Goal: Check status: Check status

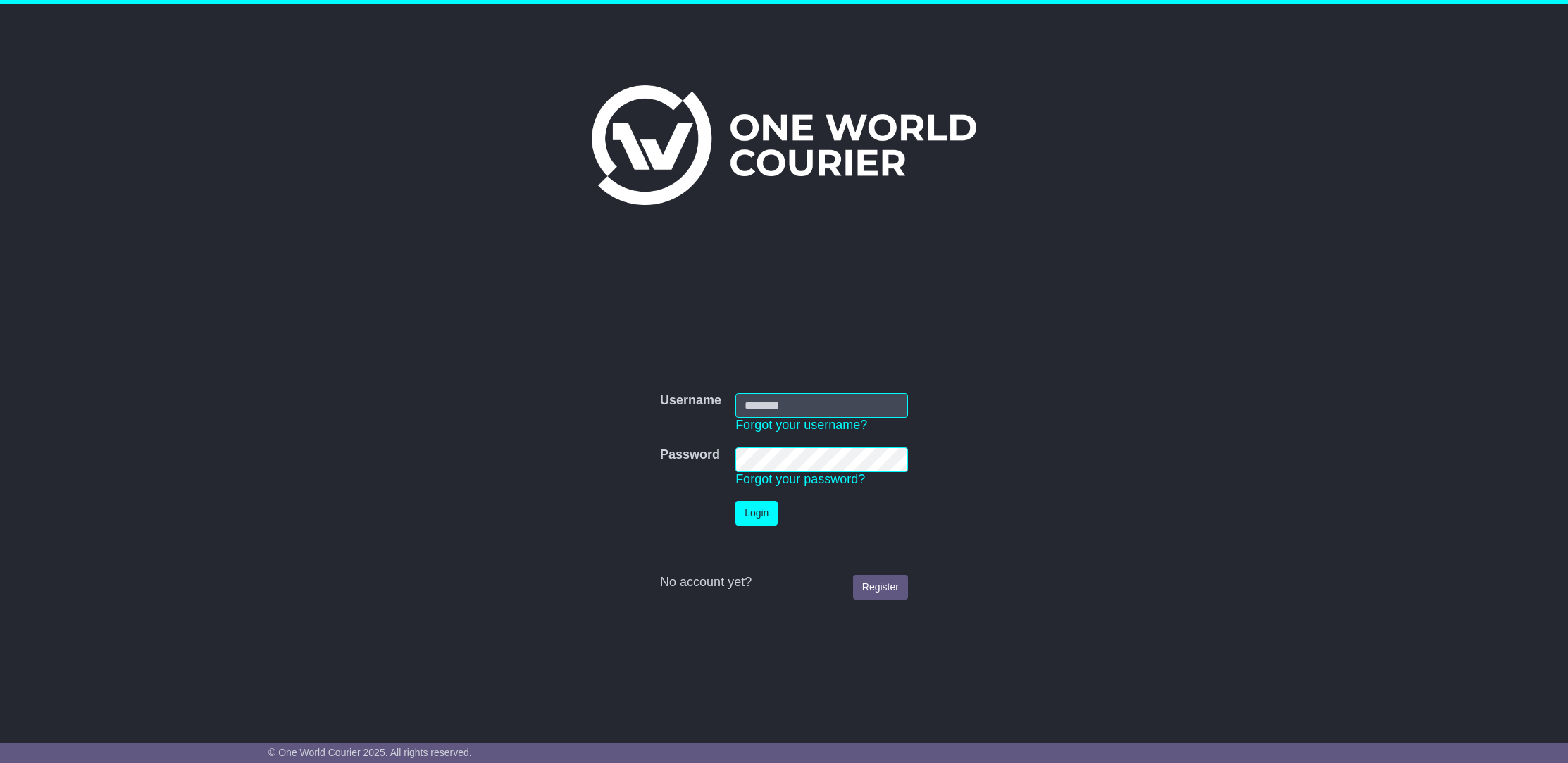
click at [769, 401] on input "Username" at bounding box center [822, 405] width 173 height 25
type input "**********"
click button "Login" at bounding box center [756, 513] width 42 height 25
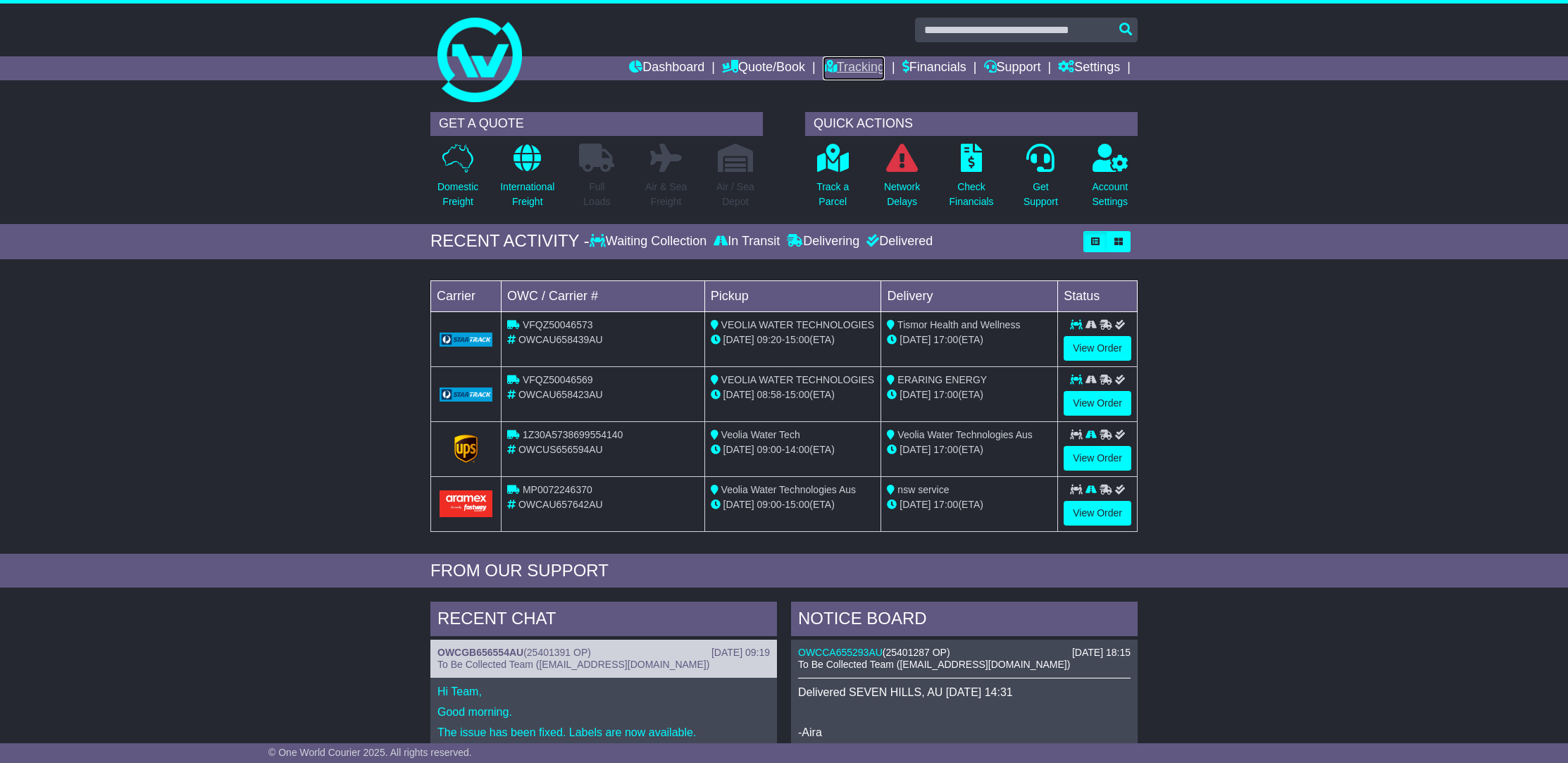
click at [861, 72] on link "Tracking" at bounding box center [853, 68] width 62 height 24
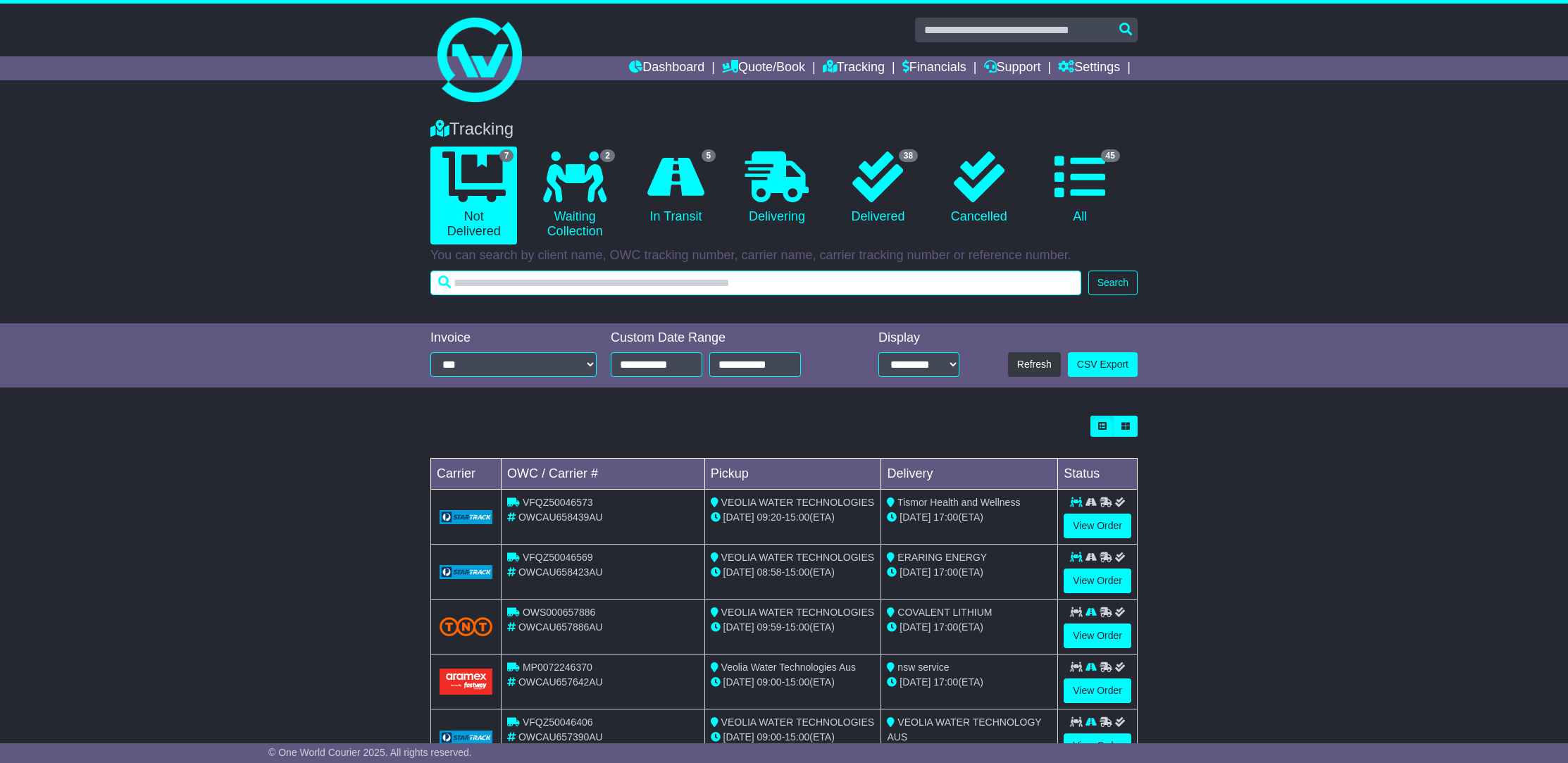
click at [602, 281] on input "text" at bounding box center [755, 282] width 651 height 25
paste input "**********"
type input "**********"
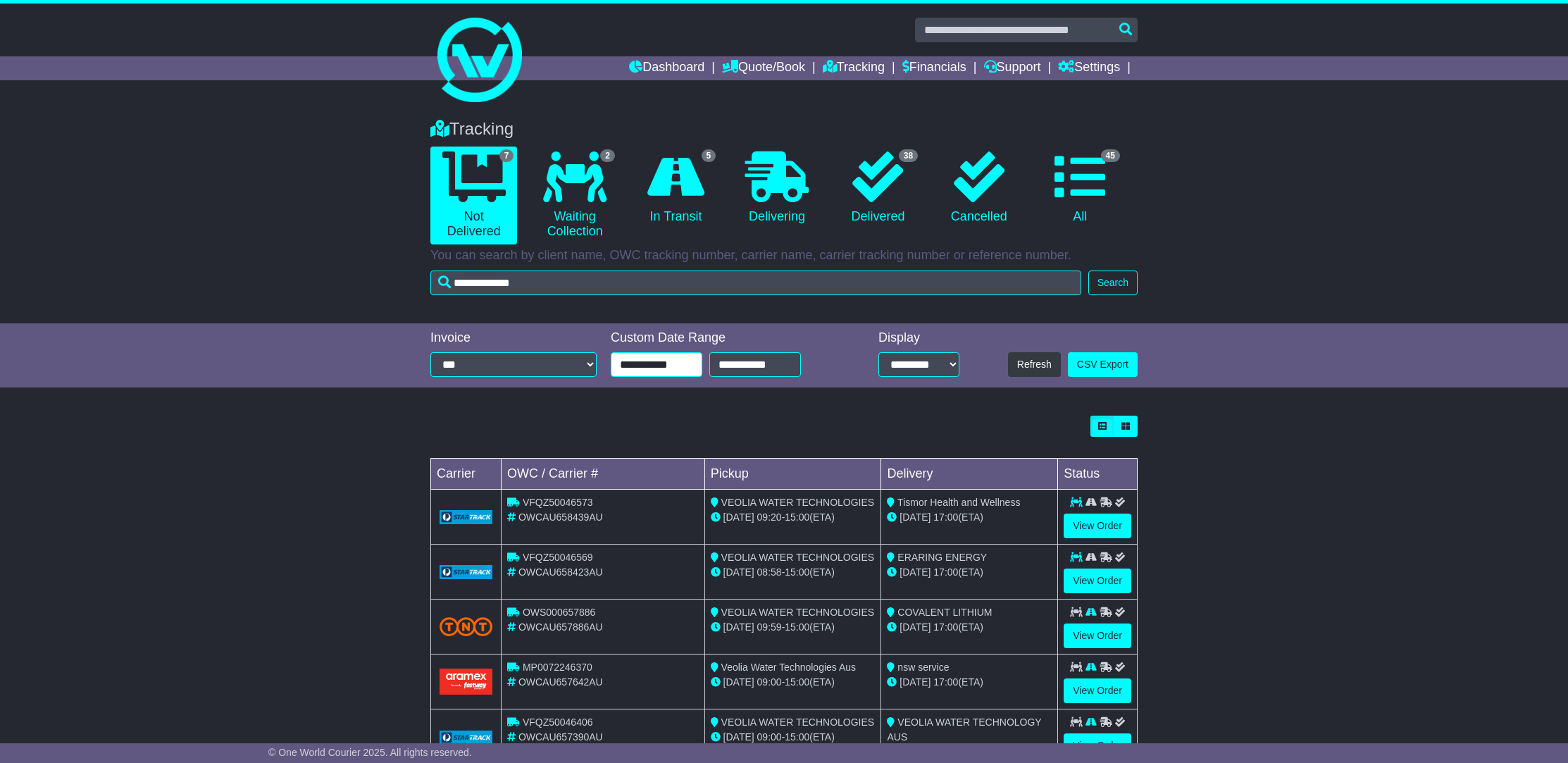
click at [672, 362] on input "**********" at bounding box center [656, 364] width 91 height 25
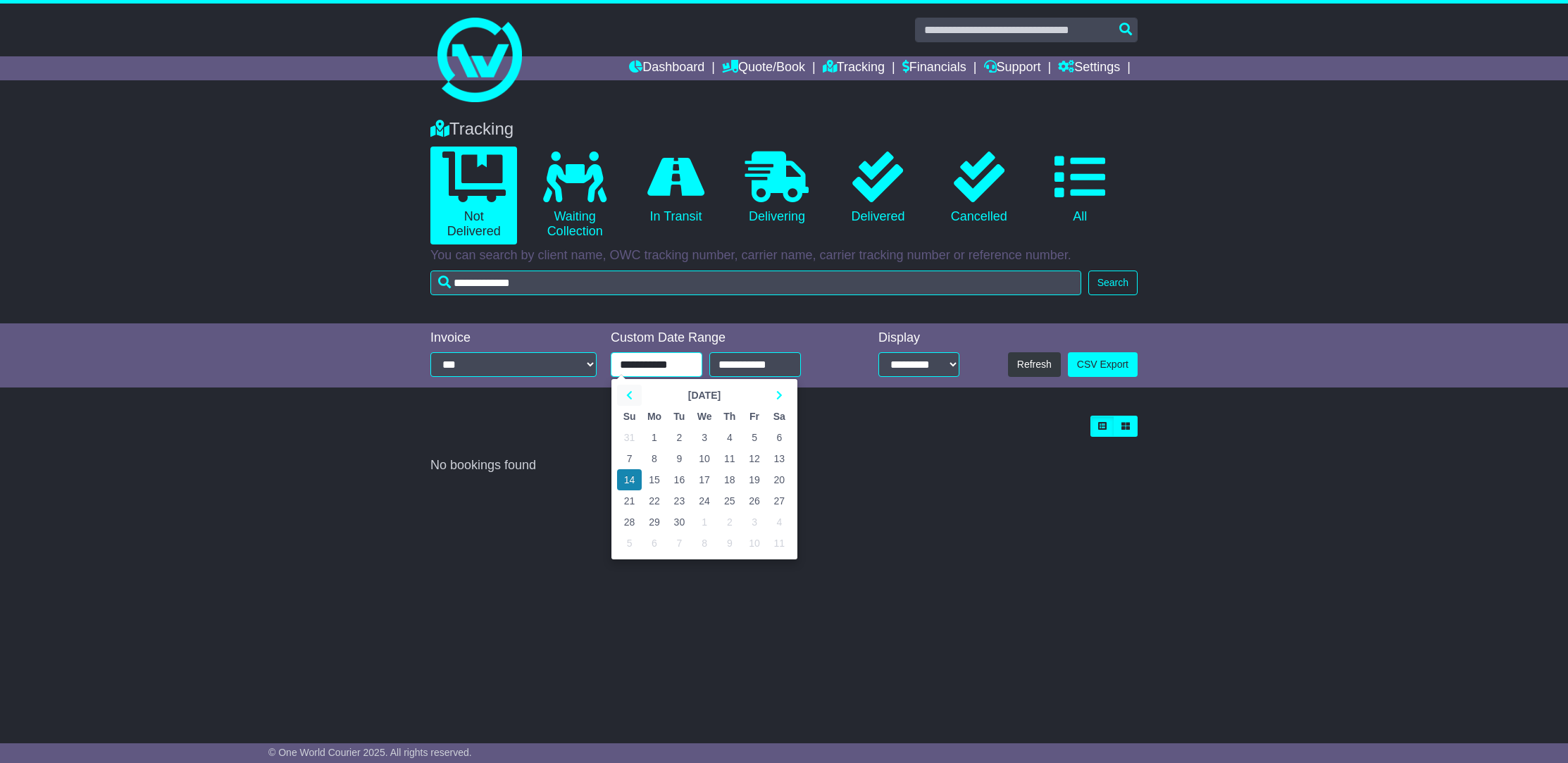
click at [630, 396] on icon at bounding box center [629, 395] width 6 height 10
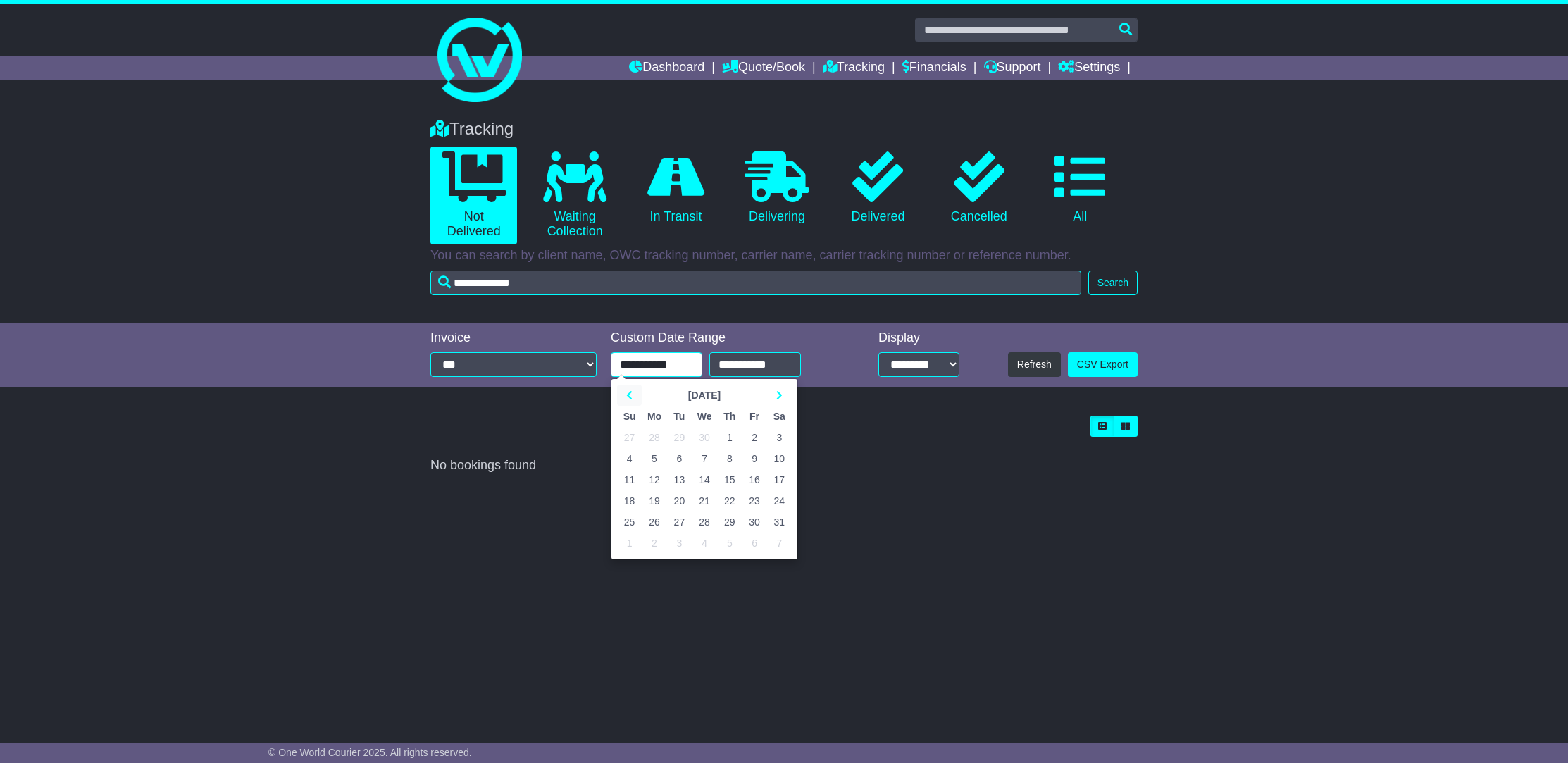
click at [630, 396] on icon at bounding box center [629, 395] width 6 height 10
click at [700, 437] on td "1" at bounding box center [704, 438] width 26 height 22
type input "**********"
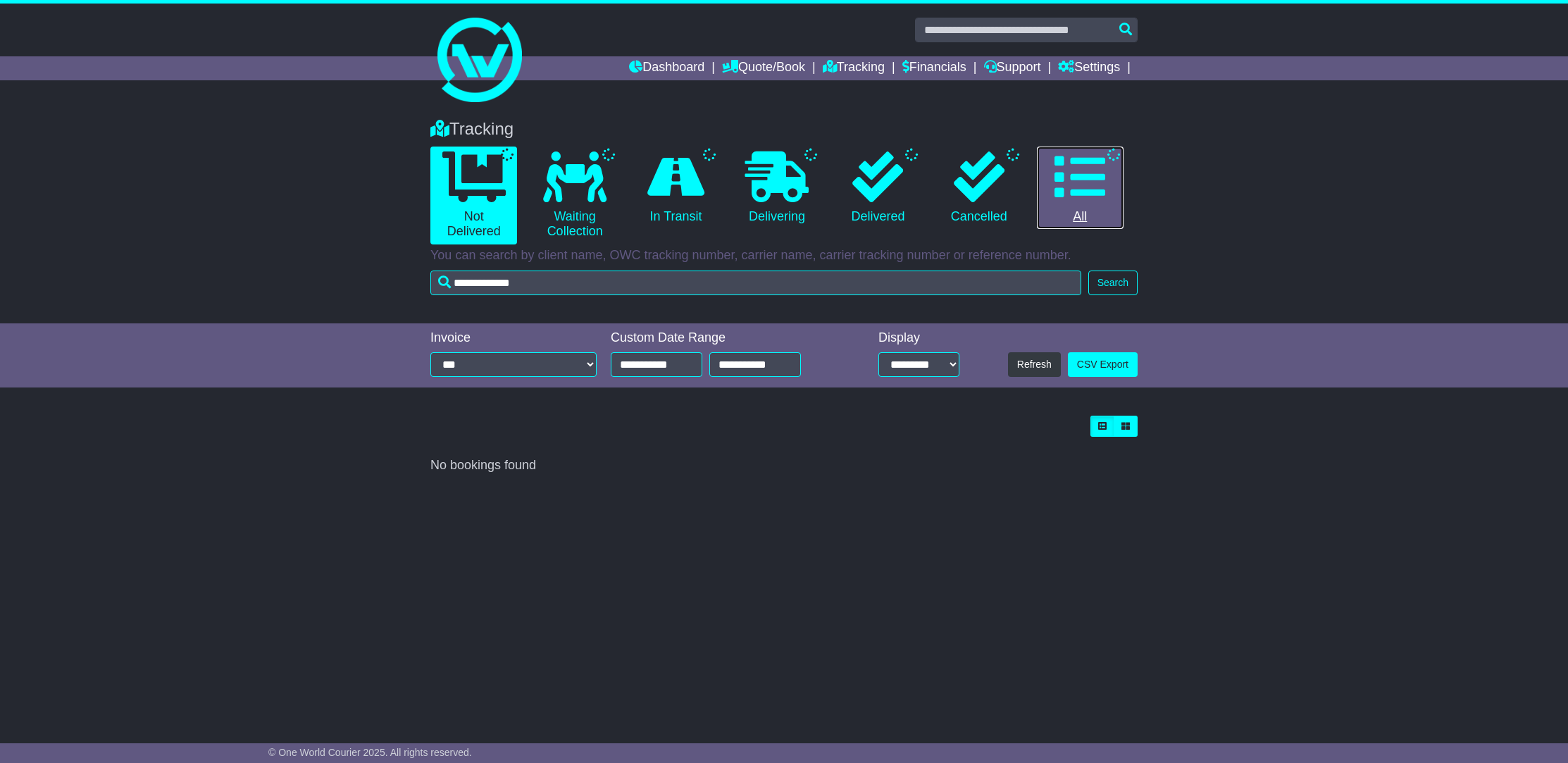
click at [1097, 187] on icon at bounding box center [1080, 177] width 51 height 51
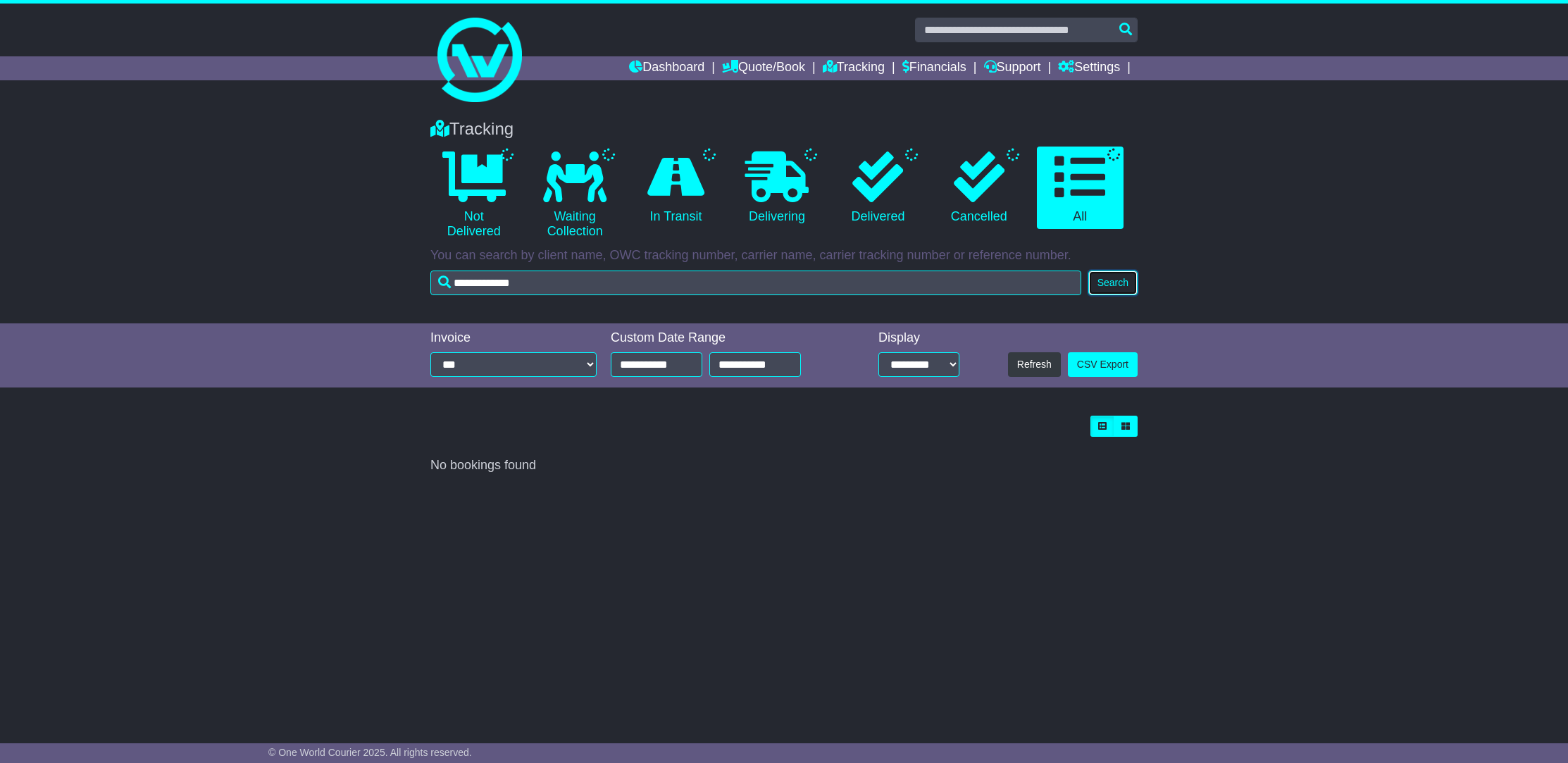
click at [1108, 279] on button "Search" at bounding box center [1112, 282] width 49 height 25
click at [1107, 282] on button "Search" at bounding box center [1112, 282] width 49 height 25
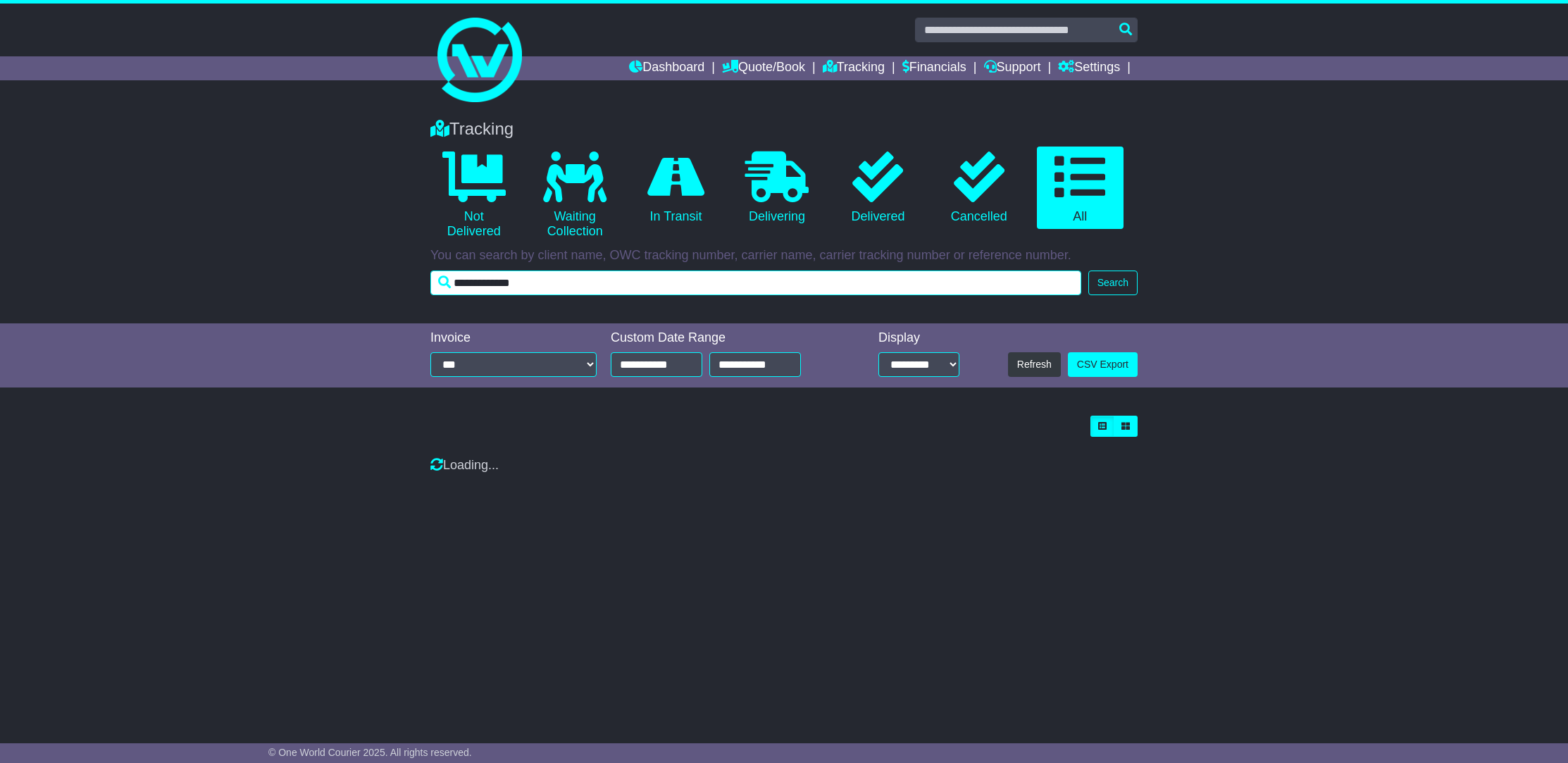
click at [566, 289] on input "**********" at bounding box center [755, 282] width 651 height 25
drag, startPoint x: 566, startPoint y: 281, endPoint x: 388, endPoint y: 290, distance: 178.2
click at [388, 290] on div "Tracking Not Delivered Waiting Collection In Transit Delivering Delivered" at bounding box center [784, 214] width 1568 height 218
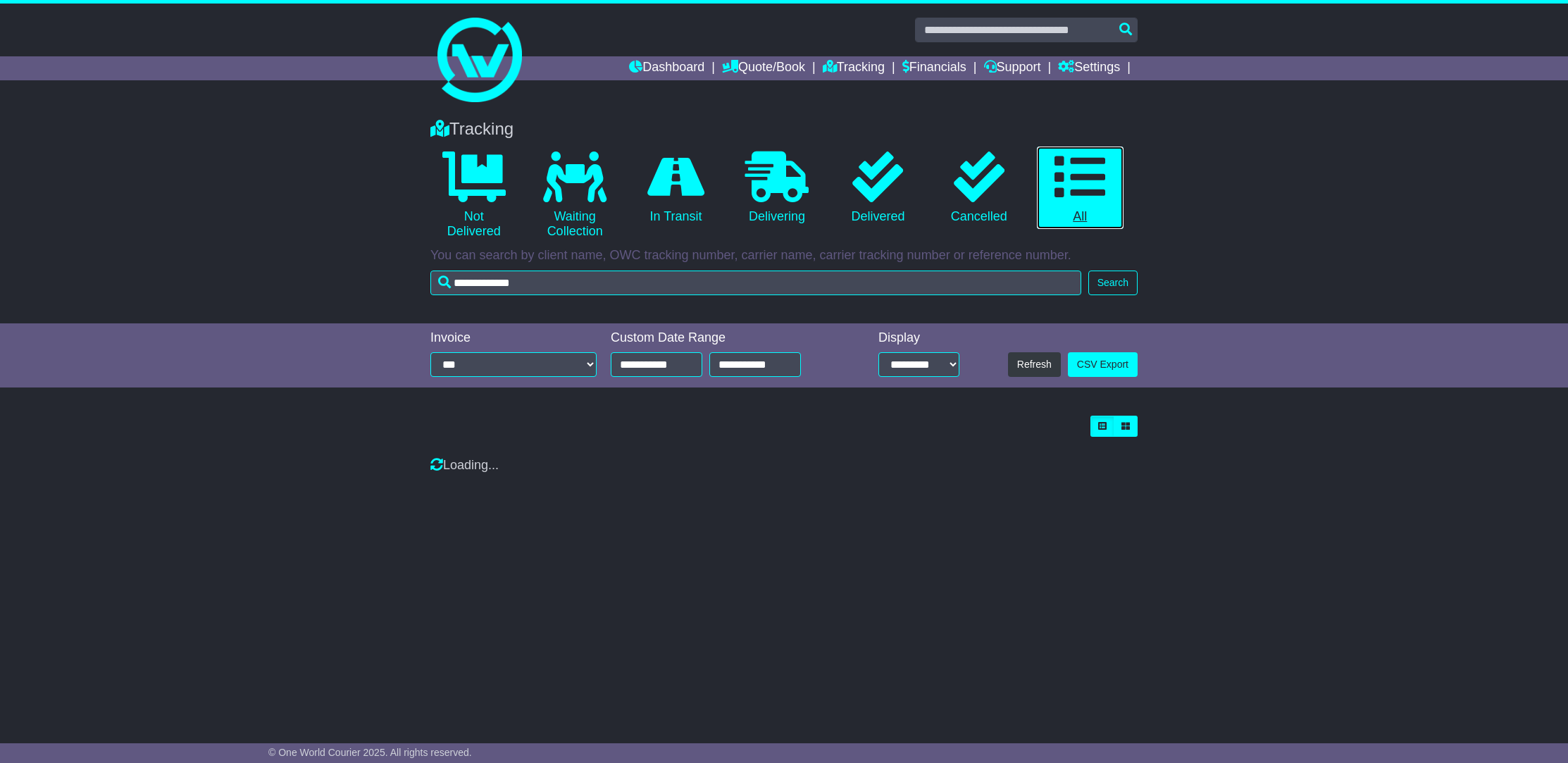
click at [1091, 209] on link "All" at bounding box center [1080, 188] width 86 height 83
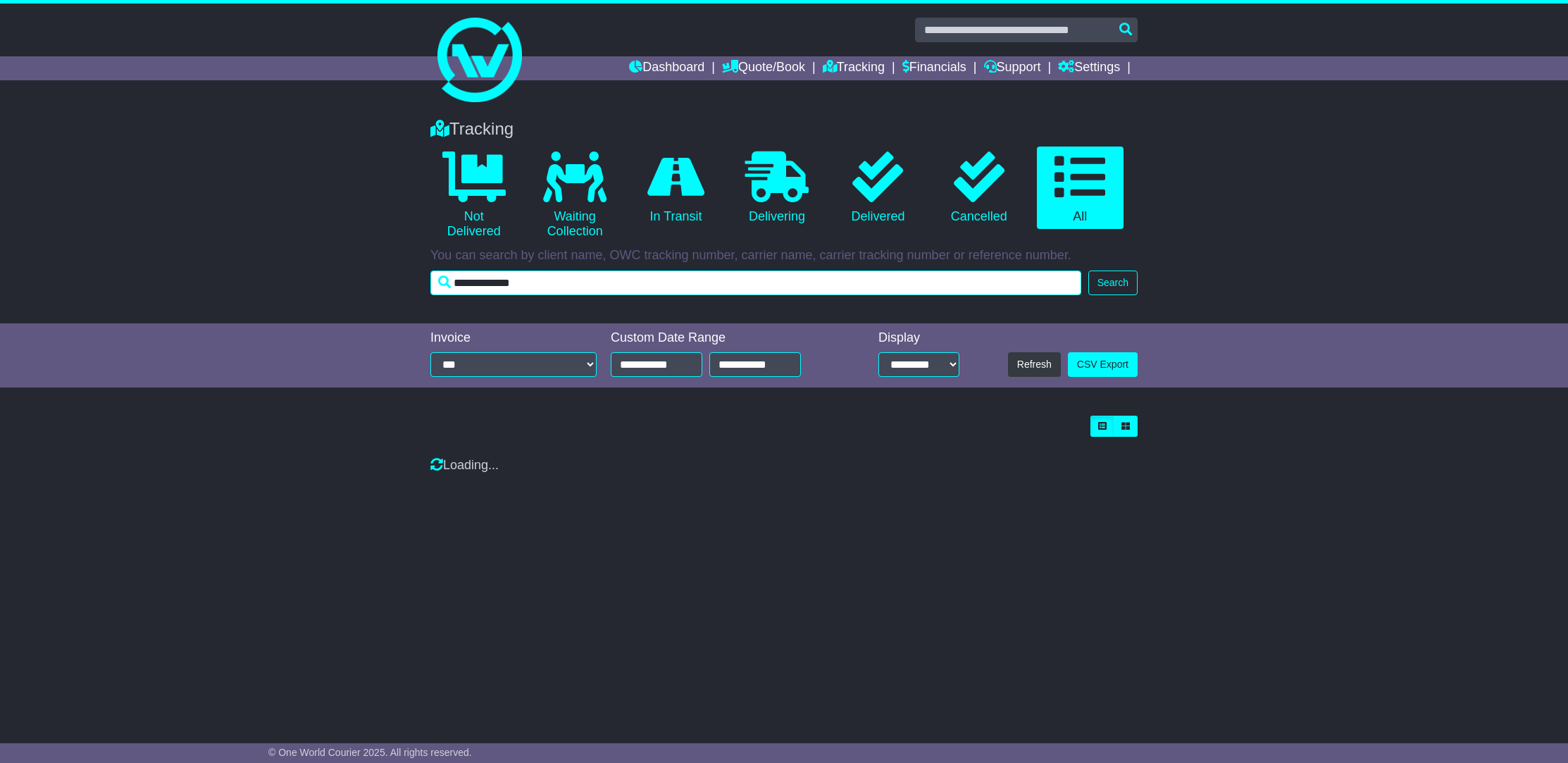
click at [580, 280] on input "**********" at bounding box center [755, 282] width 651 height 25
drag, startPoint x: 562, startPoint y: 280, endPoint x: 331, endPoint y: 285, distance: 231.1
click at [331, 285] on div "Tracking Not Delivered Waiting Collection In Transit Delivering Delivered" at bounding box center [784, 214] width 1568 height 218
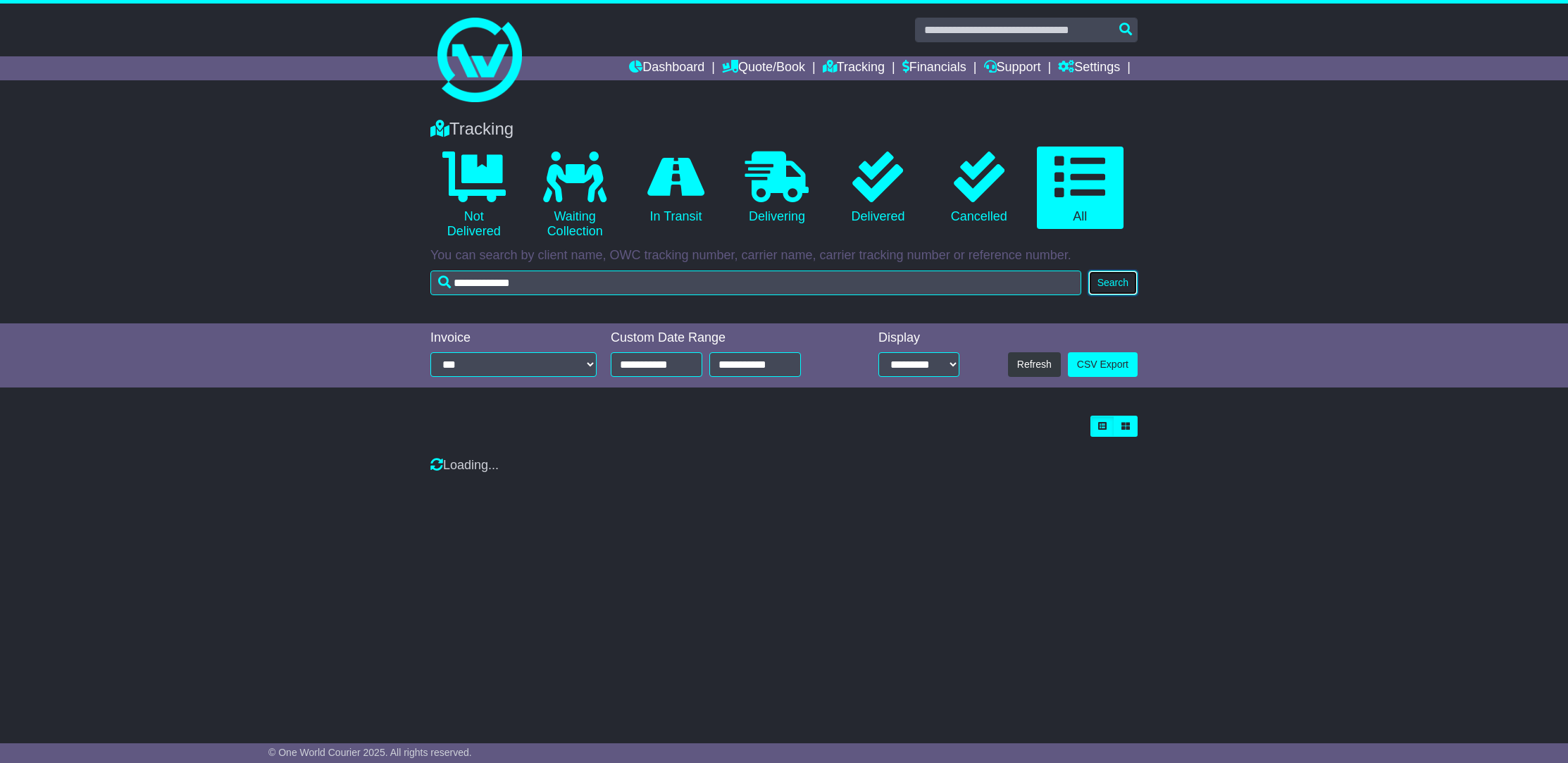
click at [1108, 292] on button "Search" at bounding box center [1112, 282] width 49 height 25
click at [1112, 284] on button "Search" at bounding box center [1112, 282] width 49 height 25
click at [617, 599] on div "Tracking 0 Not Delivered 0 Waiting Collection 0 In Transit 0 Delivering 0 0 0" at bounding box center [784, 412] width 1568 height 616
click at [1095, 285] on button "Search" at bounding box center [1112, 282] width 49 height 25
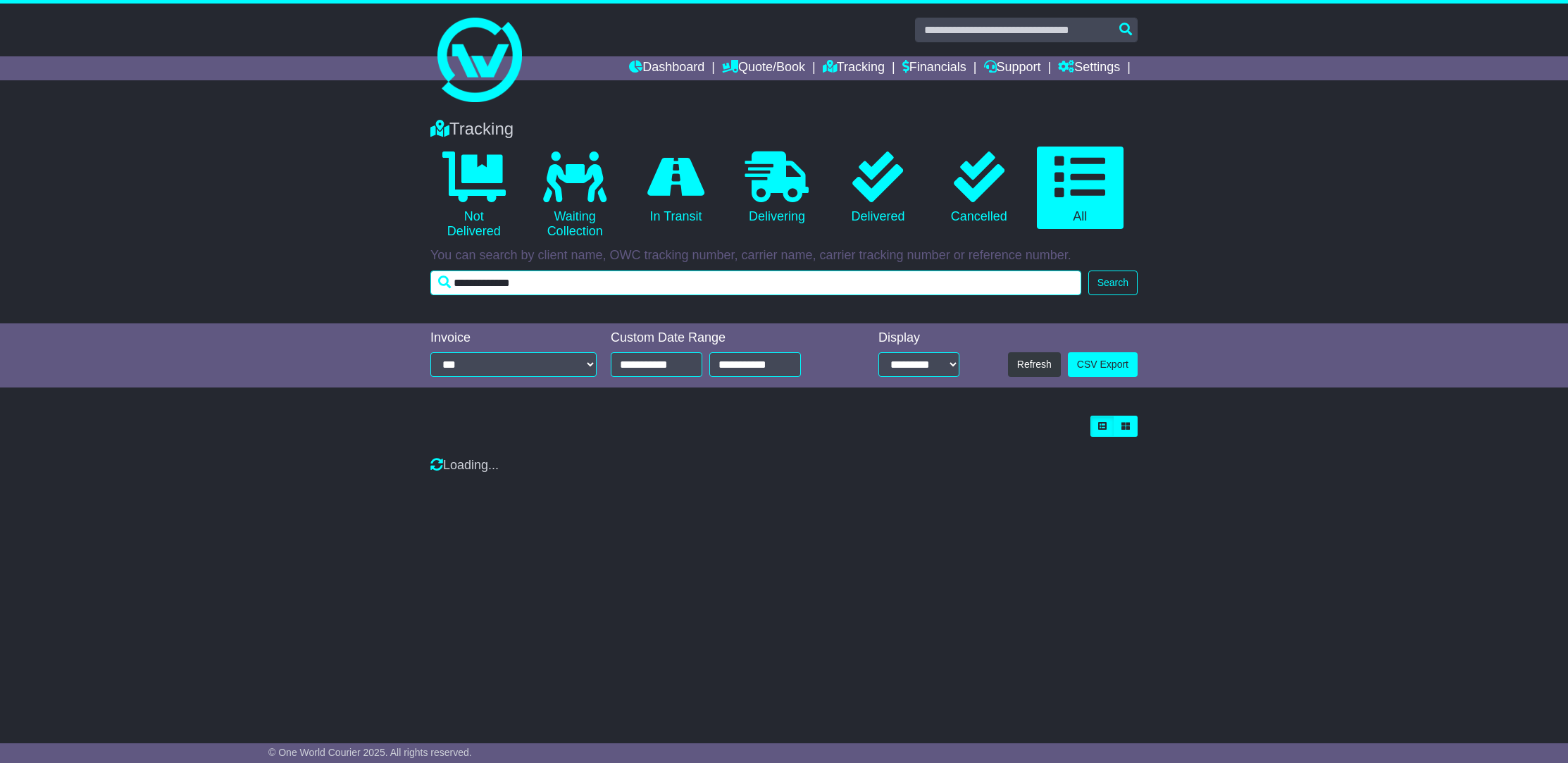
drag, startPoint x: 622, startPoint y: 279, endPoint x: 241, endPoint y: 287, distance: 381.1
click at [241, 287] on div "Tracking 0 Not Delivered 0 Waiting Collection 0 In Transit 0 Delivering 0" at bounding box center [784, 214] width 1568 height 218
paste input "text"
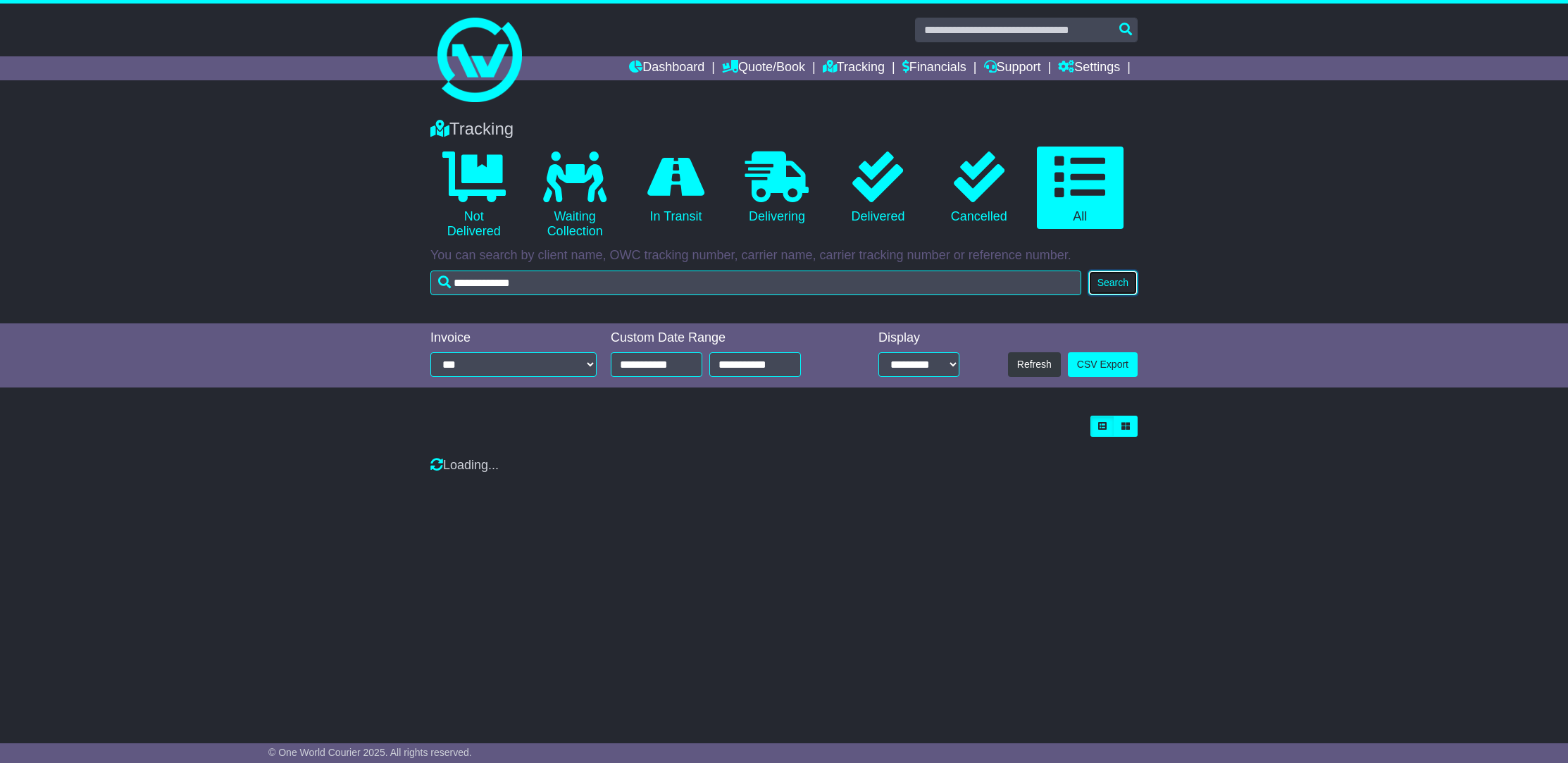
click at [1100, 281] on button "Search" at bounding box center [1112, 282] width 49 height 25
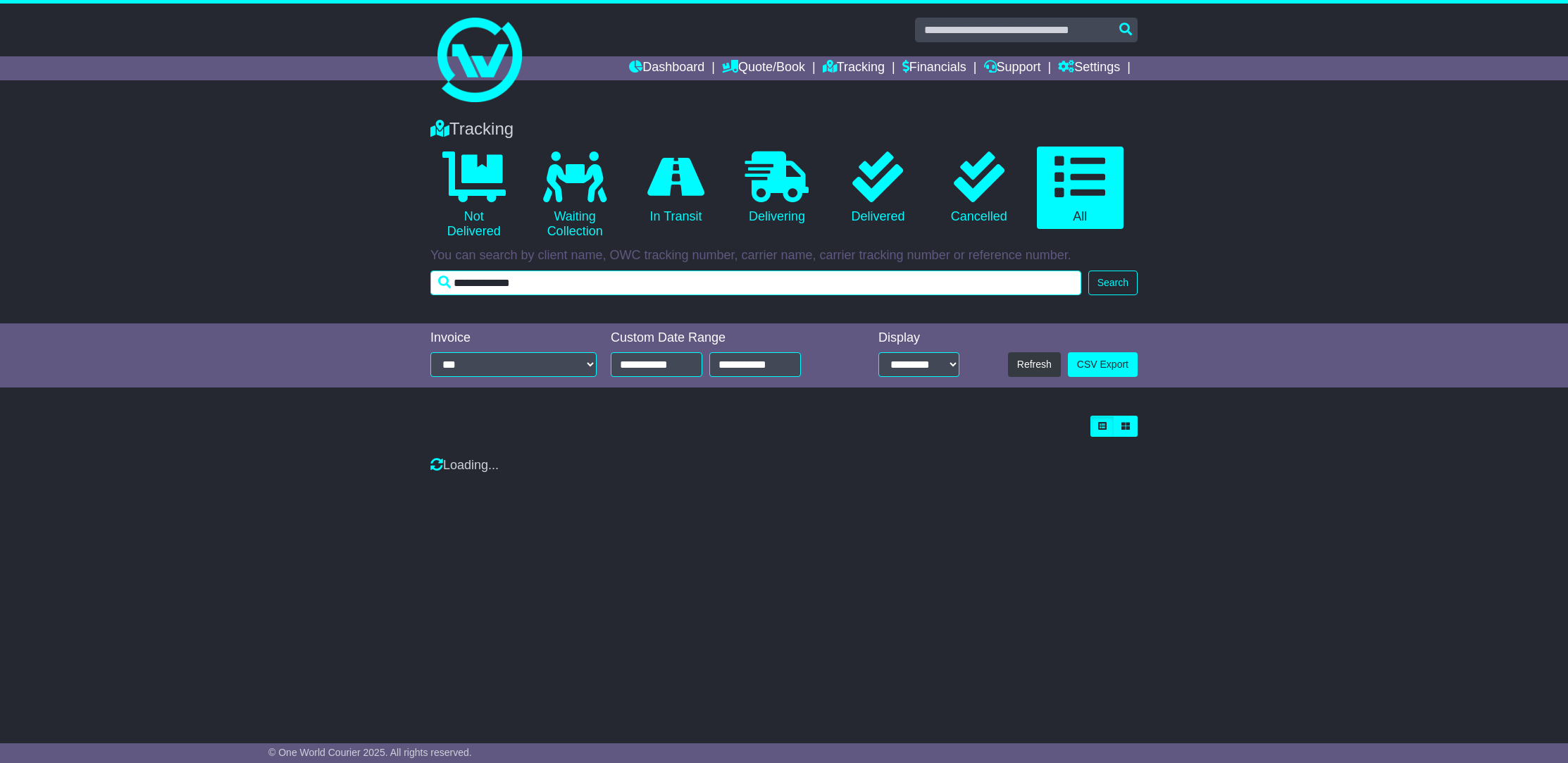
drag, startPoint x: 588, startPoint y: 276, endPoint x: 239, endPoint y: 280, distance: 349.0
click at [240, 280] on div "Tracking 0 Not Delivered 0 Waiting Collection 0 In Transit 0 Delivering 0" at bounding box center [784, 214] width 1568 height 218
paste input "text"
type input "******"
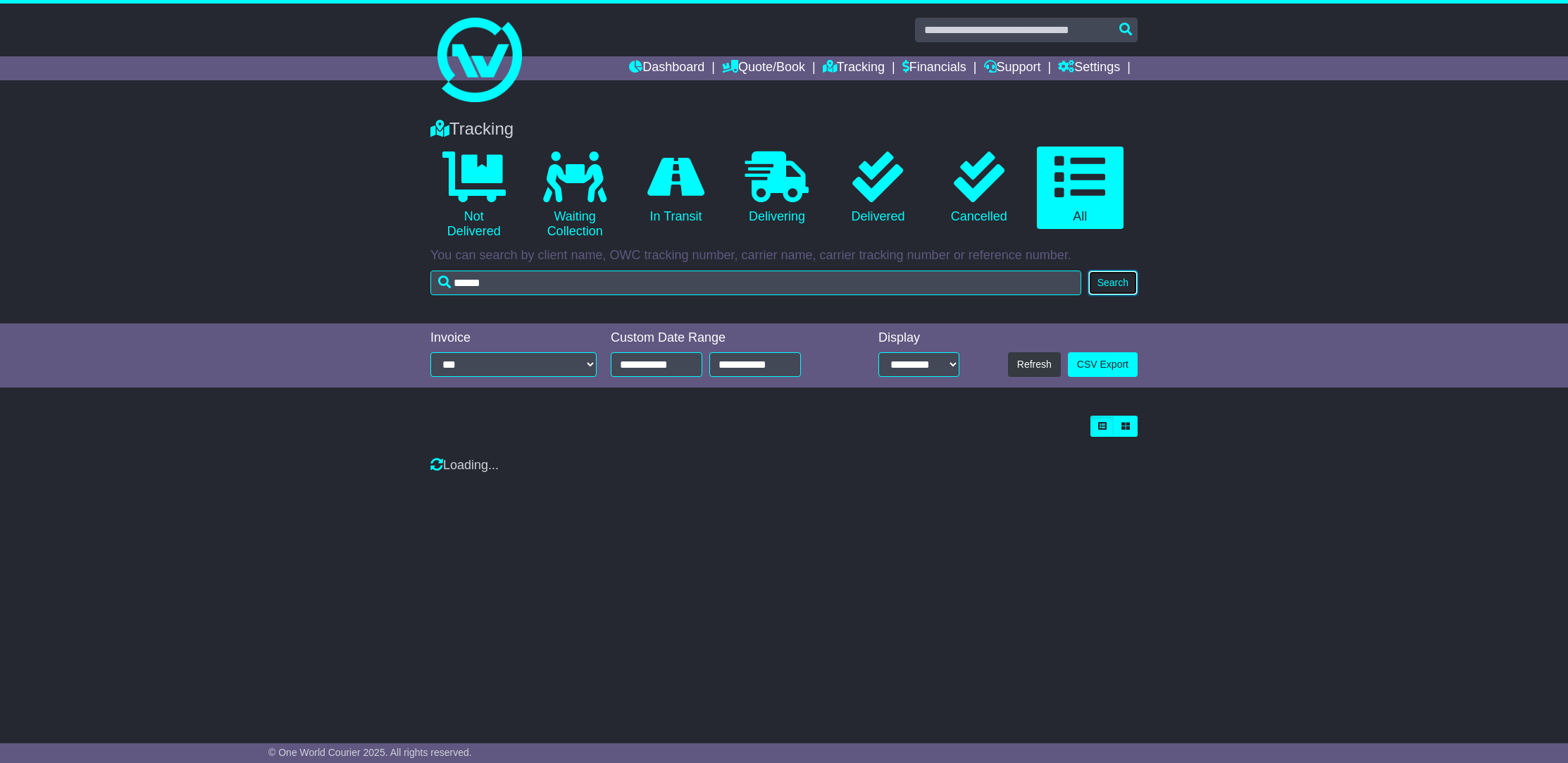
click at [1119, 285] on button "Search" at bounding box center [1112, 282] width 49 height 25
click at [1081, 188] on icon at bounding box center [1080, 177] width 51 height 51
click at [883, 191] on icon at bounding box center [878, 177] width 51 height 51
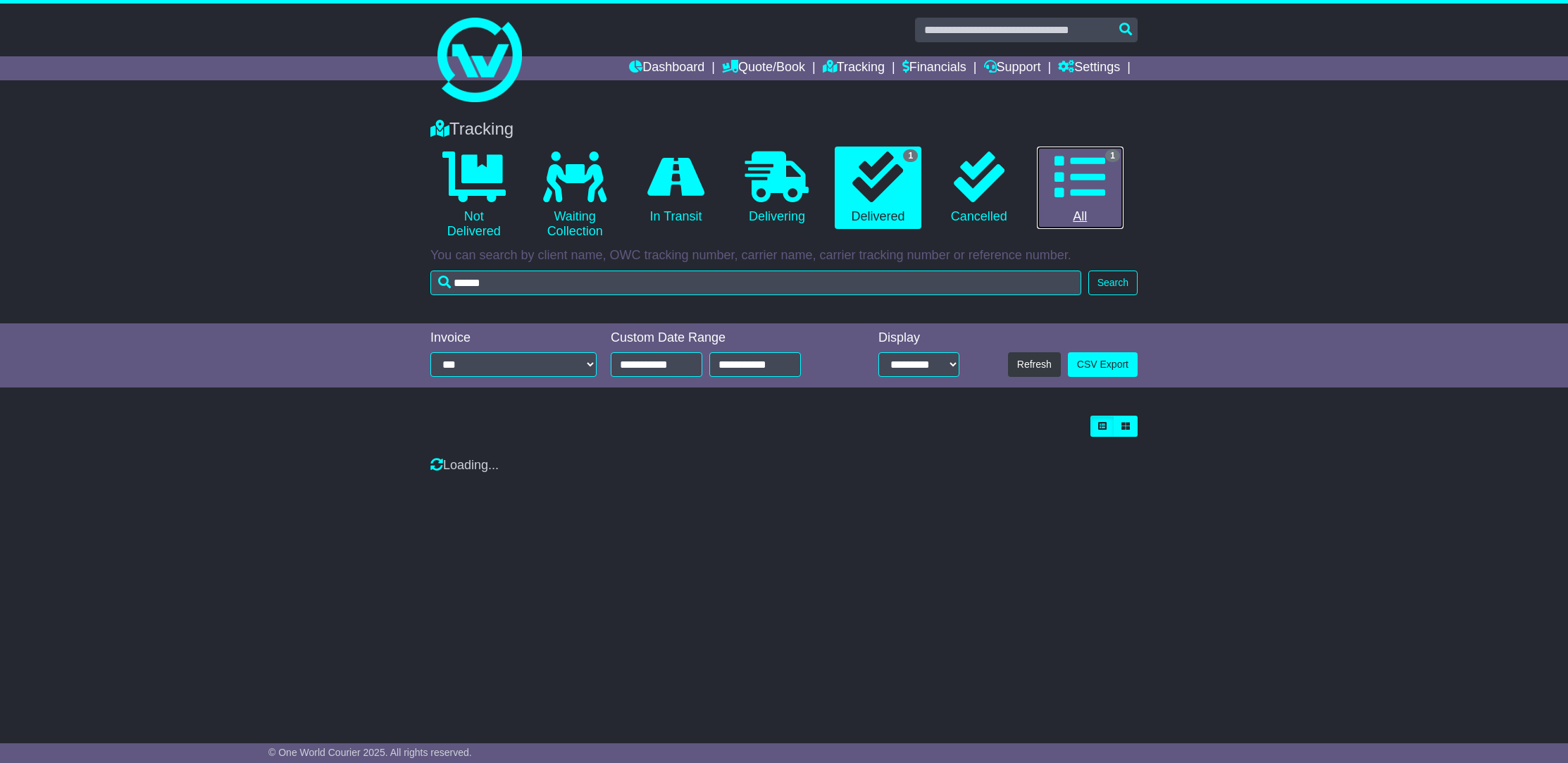
click at [1088, 194] on icon at bounding box center [1080, 177] width 51 height 51
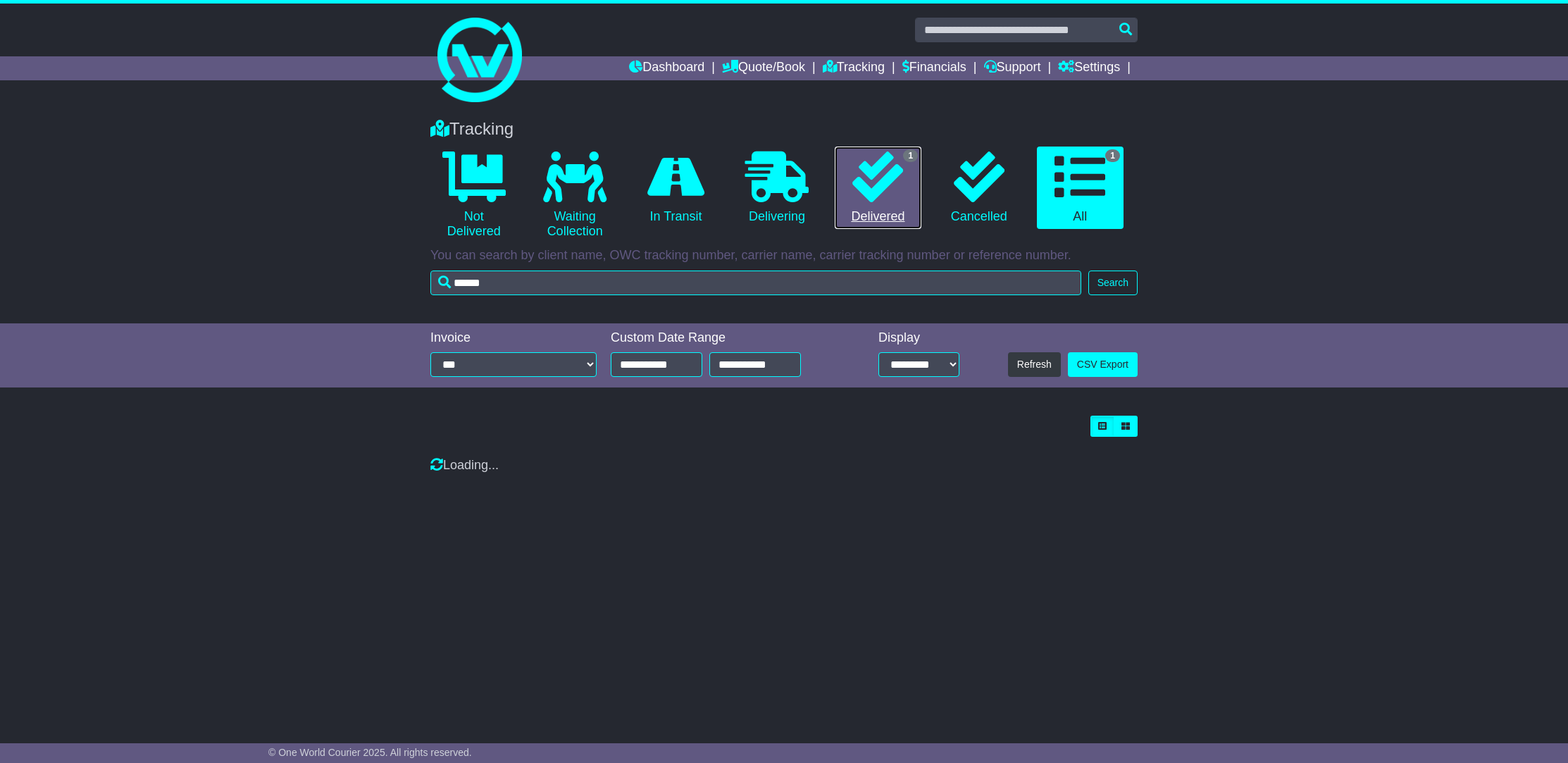
click at [850, 166] on link "1 Delivered" at bounding box center [878, 188] width 86 height 83
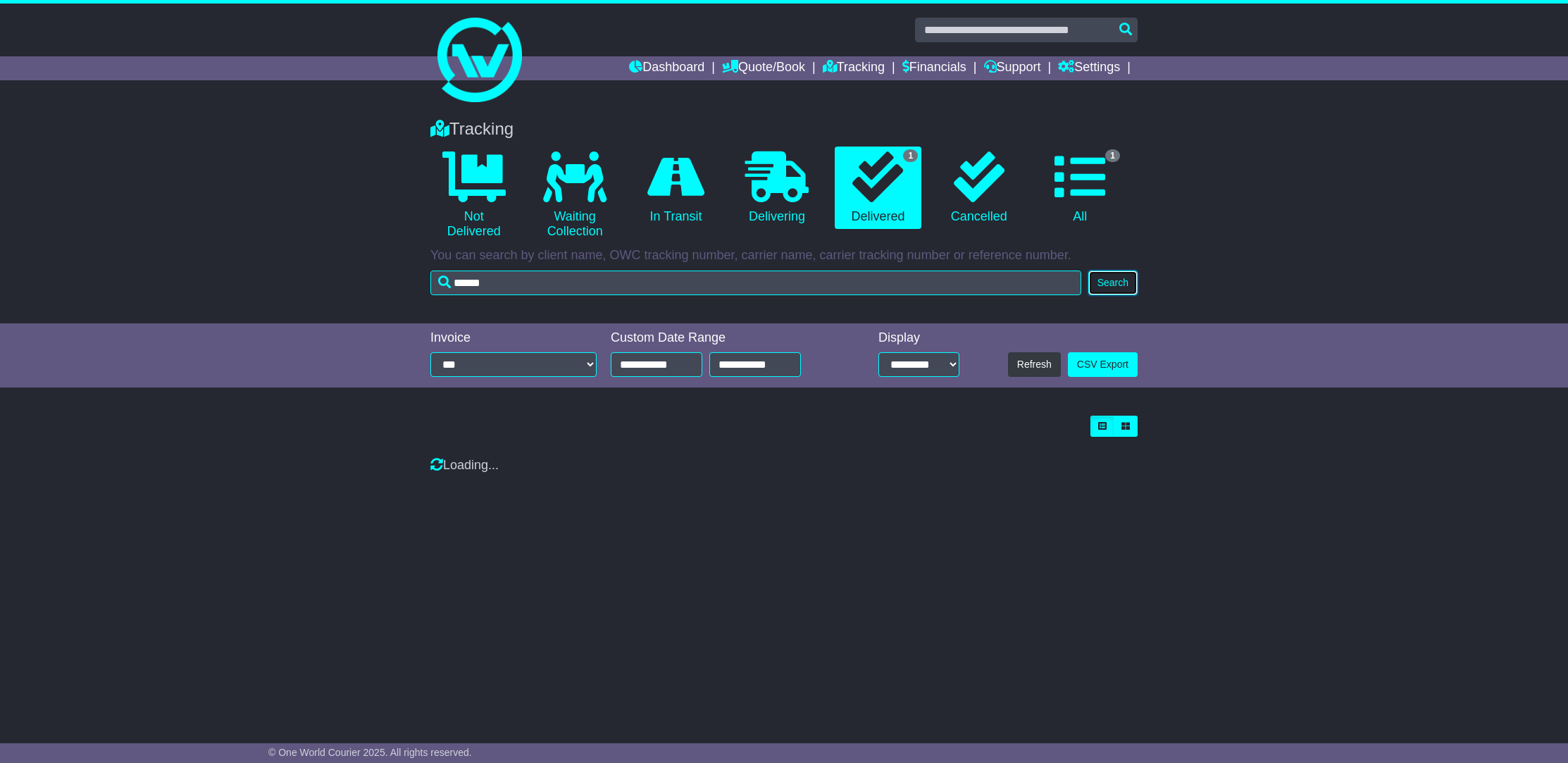
click at [1108, 290] on button "Search" at bounding box center [1112, 282] width 49 height 25
click at [1088, 183] on icon at bounding box center [1080, 177] width 51 height 51
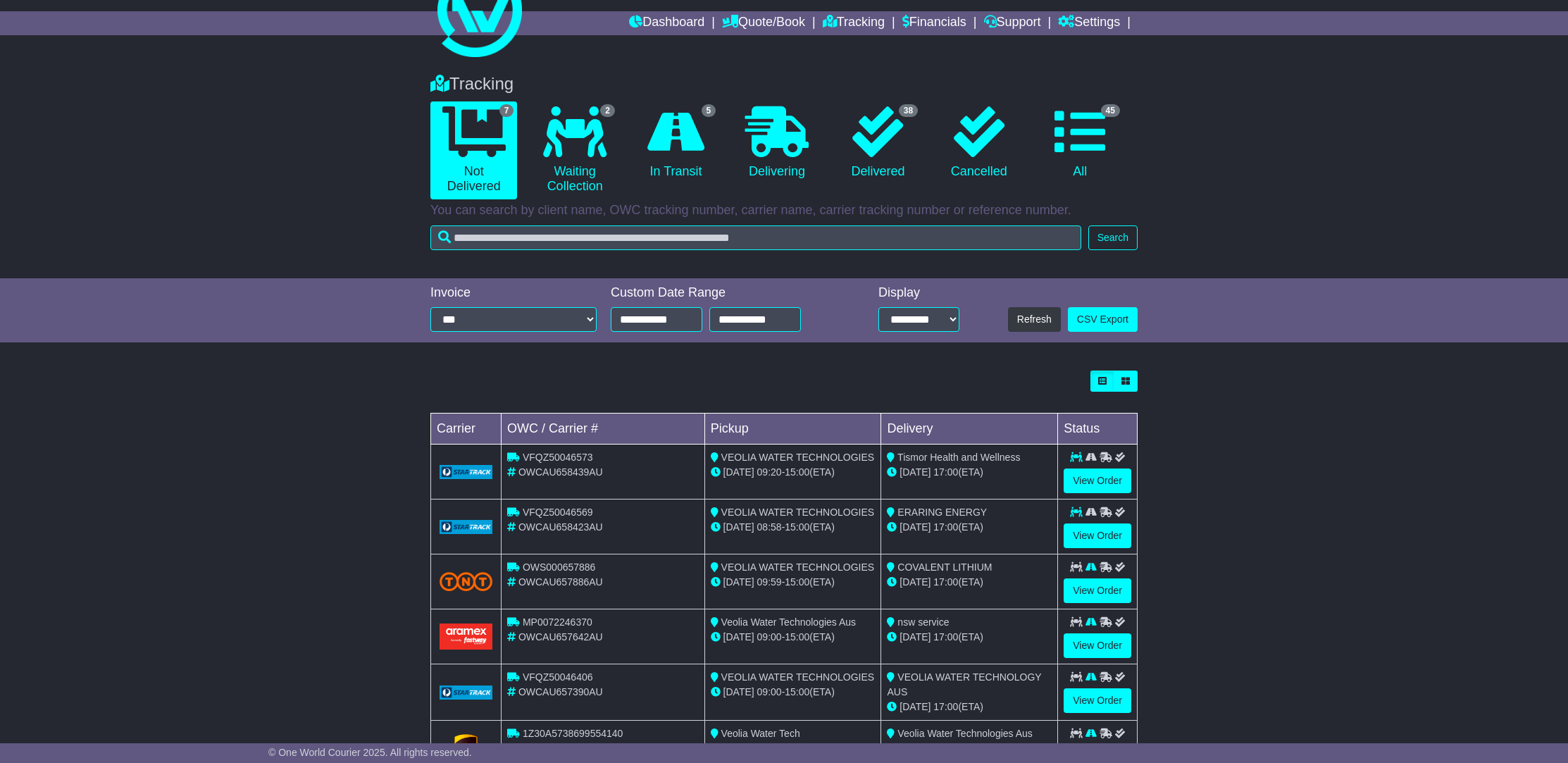
scroll to position [57, 0]
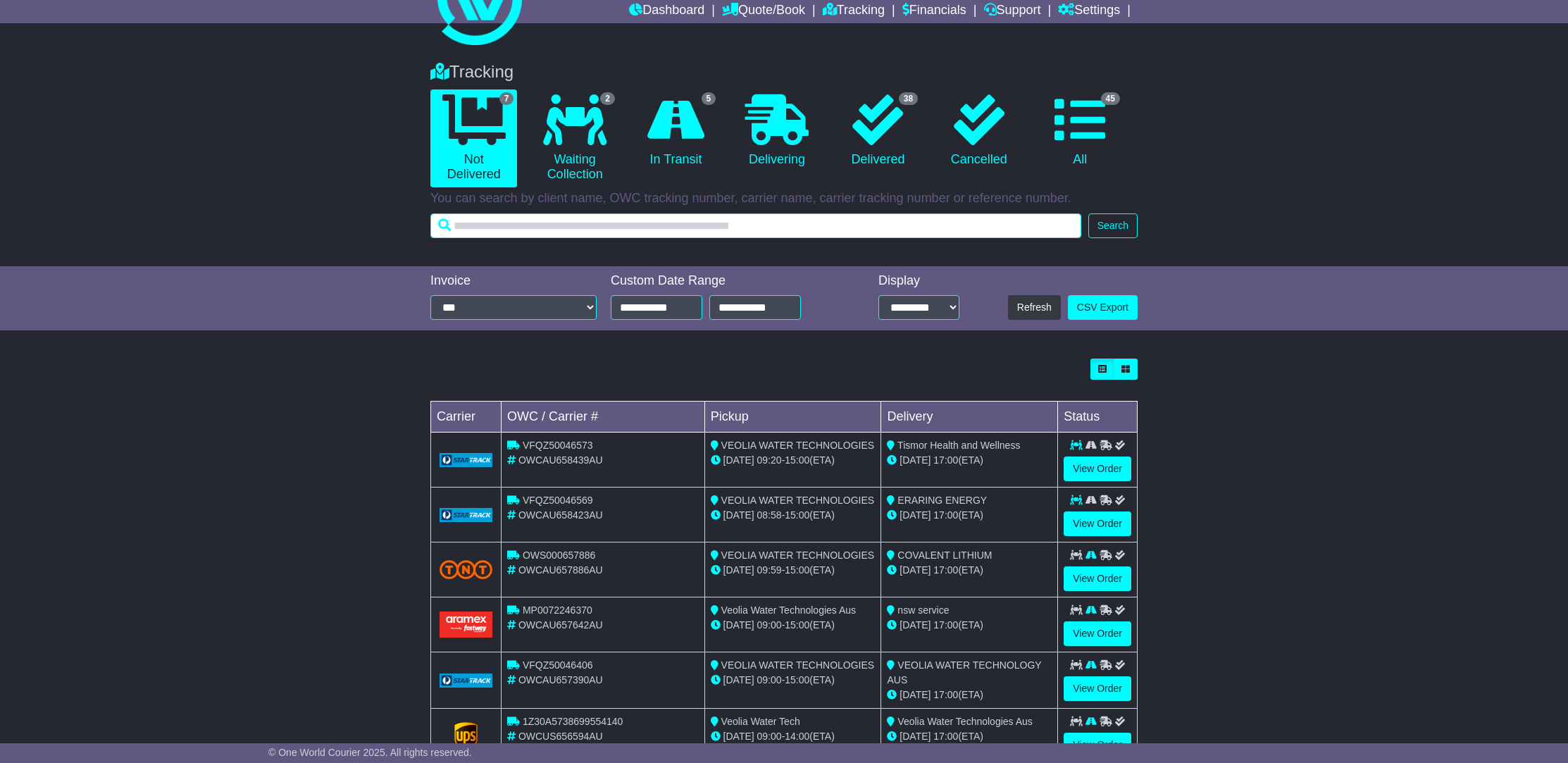
click at [573, 228] on input "text" at bounding box center [755, 225] width 651 height 25
paste input "******"
type input "******"
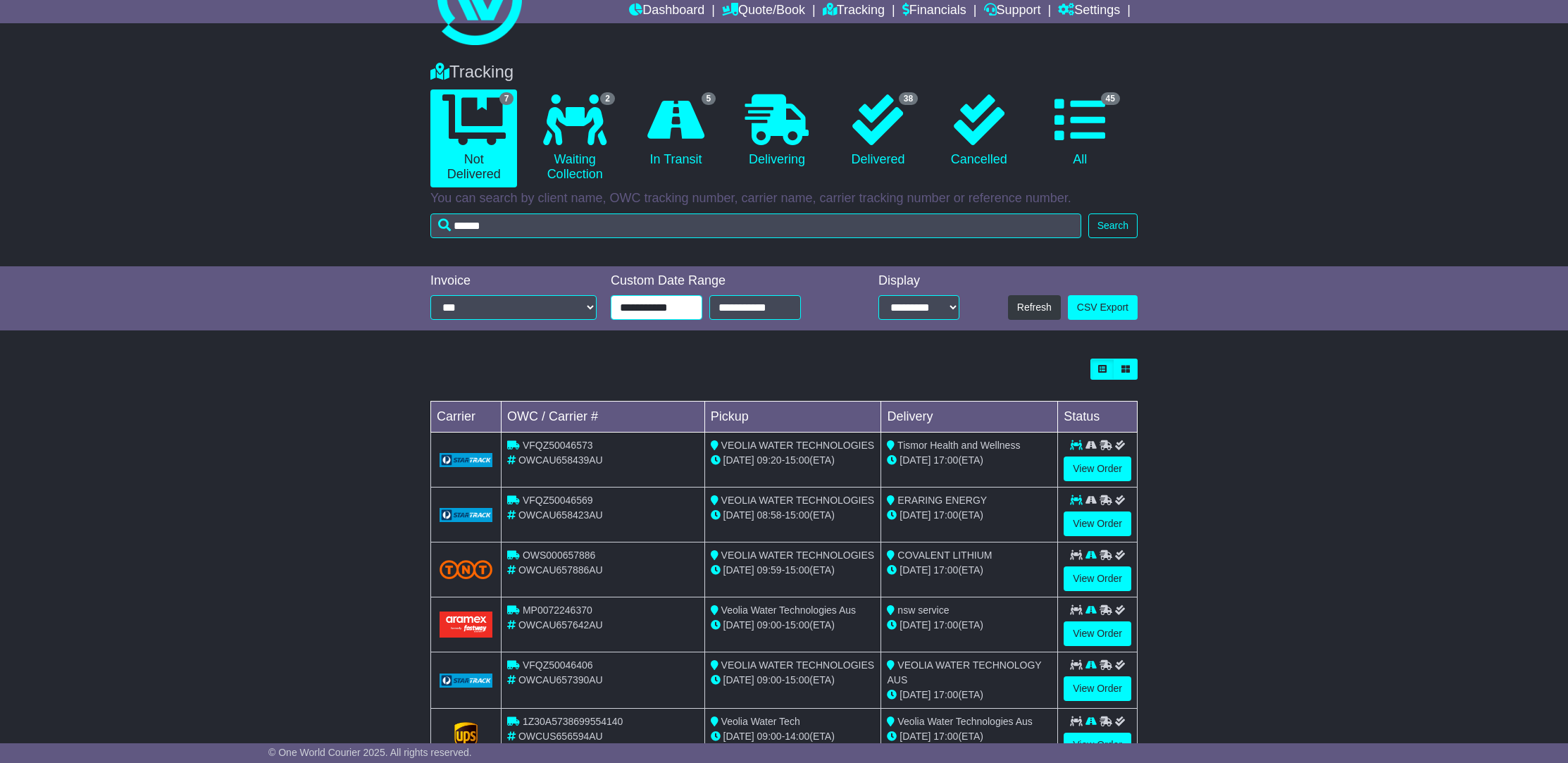
click at [672, 314] on input "**********" at bounding box center [656, 307] width 91 height 25
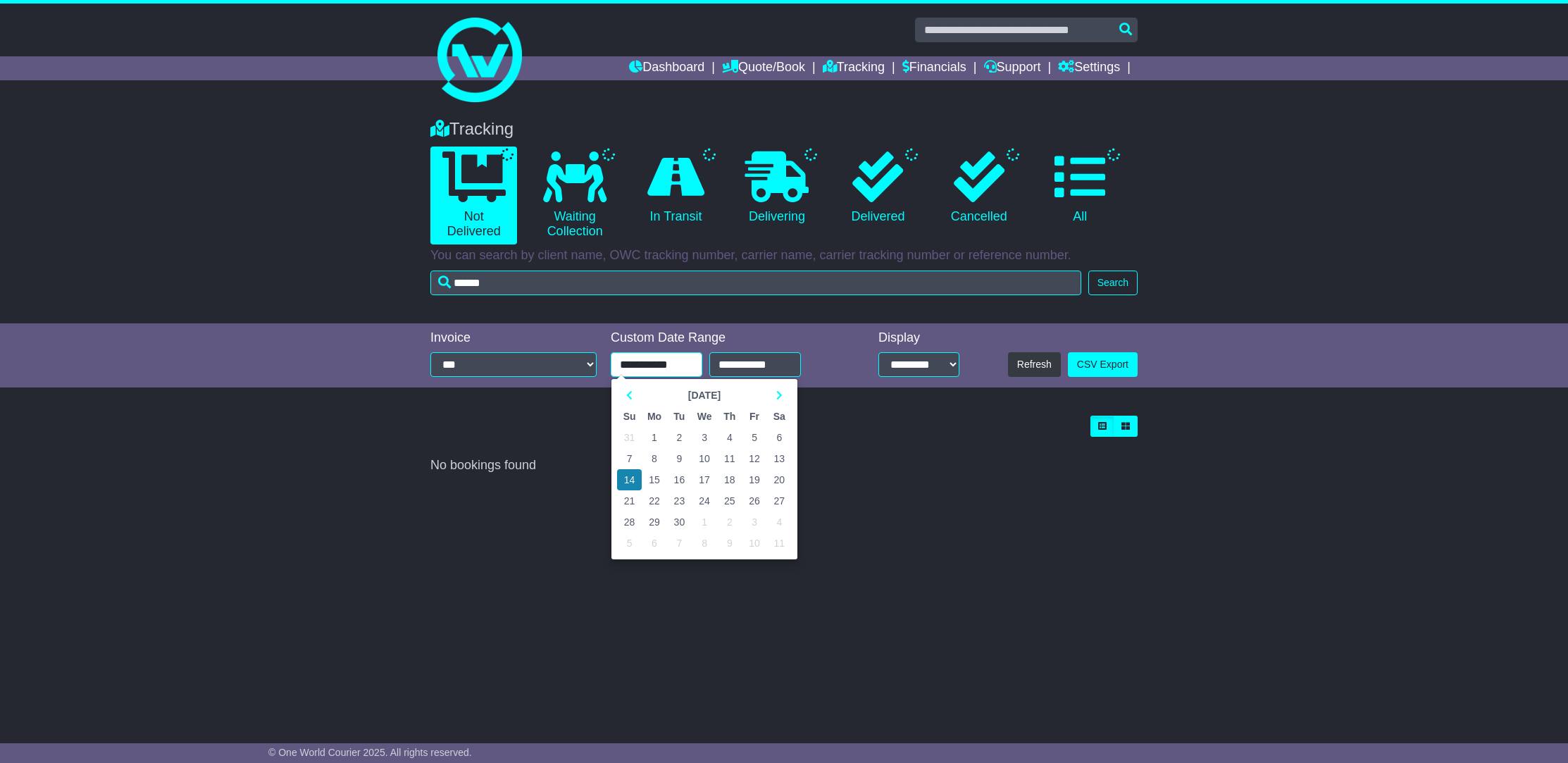
scroll to position [0, 0]
click at [622, 393] on th at bounding box center [628, 396] width 25 height 22
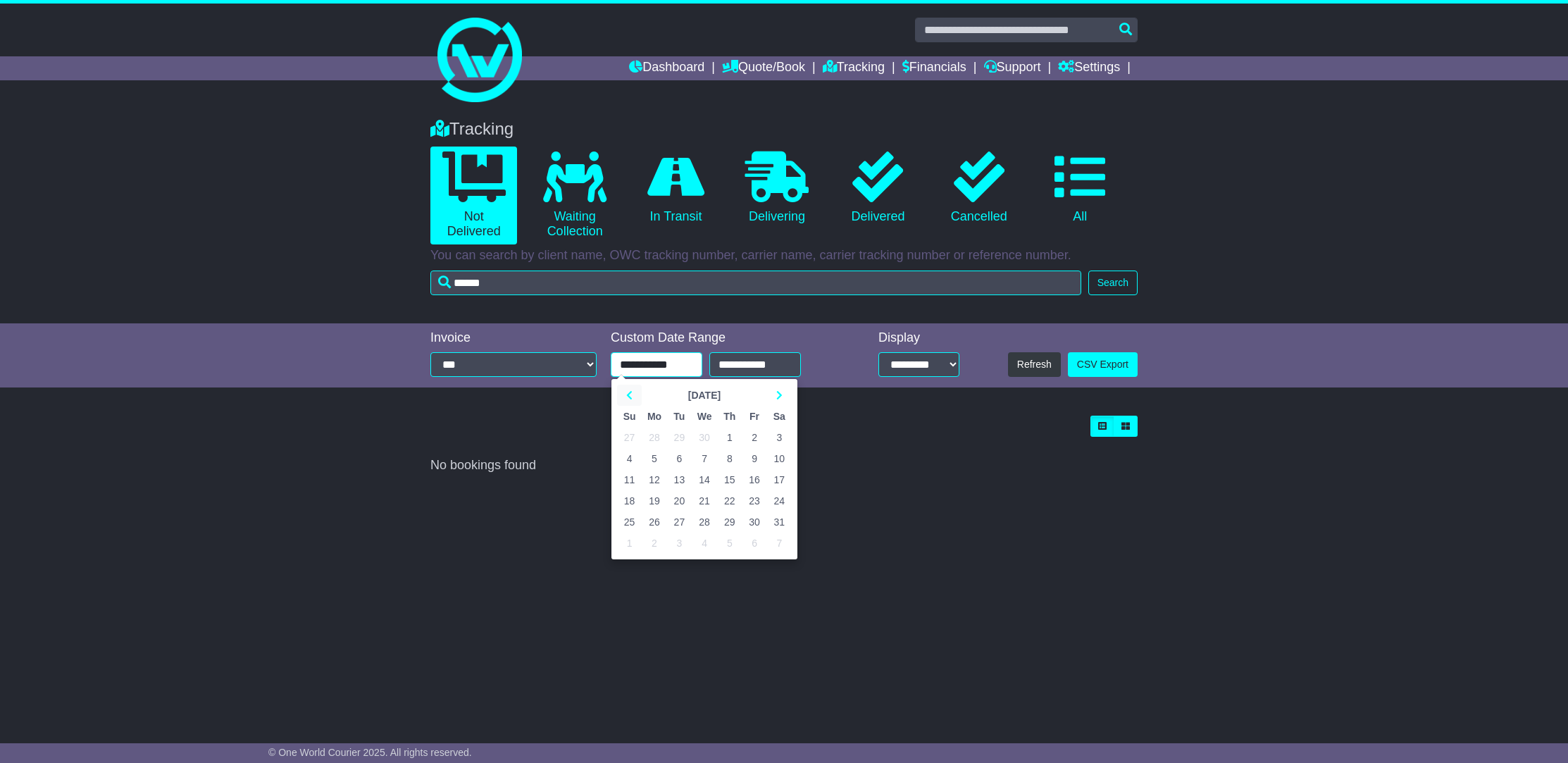
click at [622, 393] on th at bounding box center [628, 396] width 25 height 22
click at [632, 393] on th at bounding box center [628, 396] width 25 height 22
click at [728, 432] on td "2" at bounding box center [729, 438] width 25 height 22
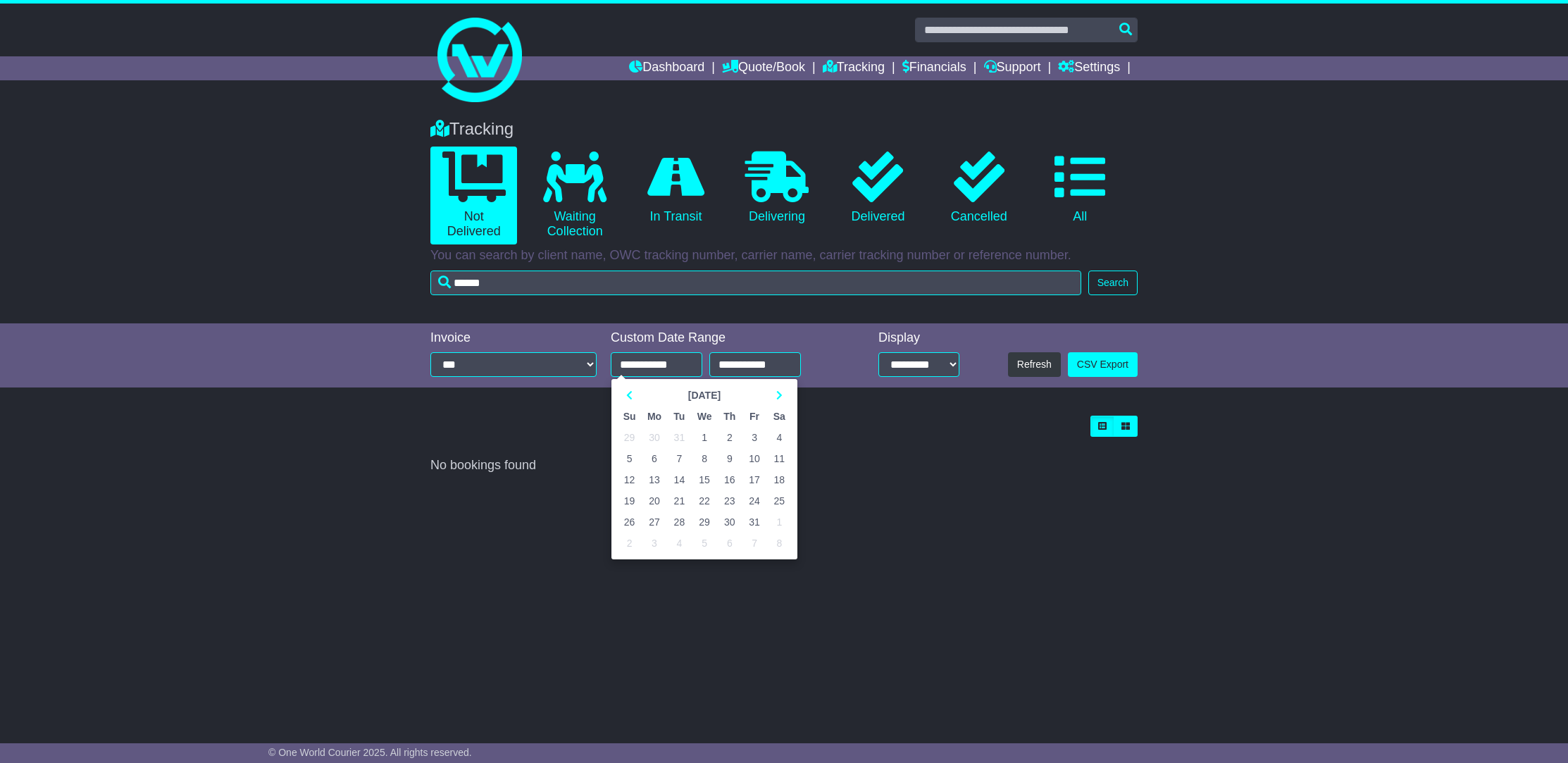
type input "**********"
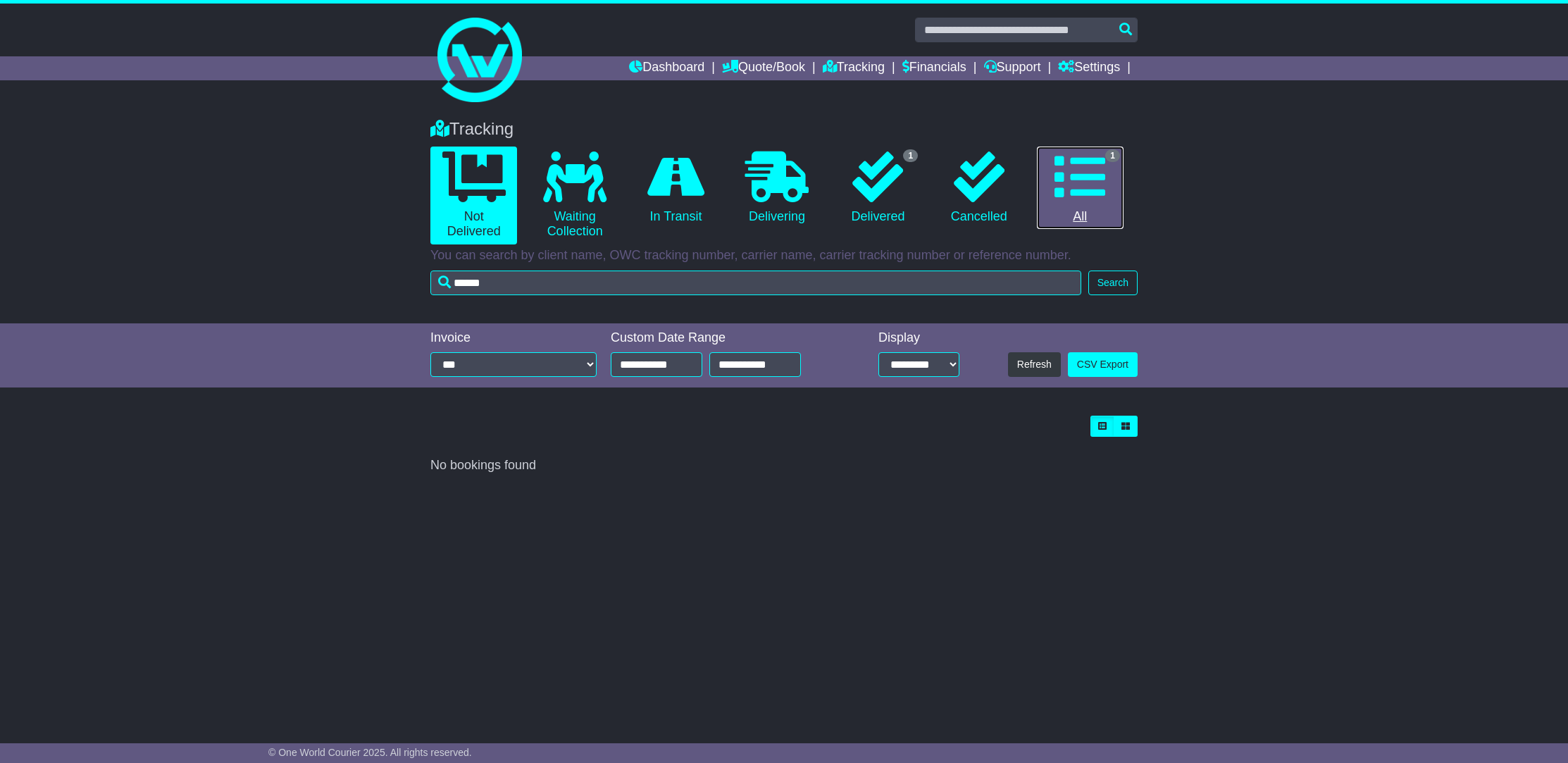
click at [1068, 181] on icon at bounding box center [1080, 177] width 51 height 51
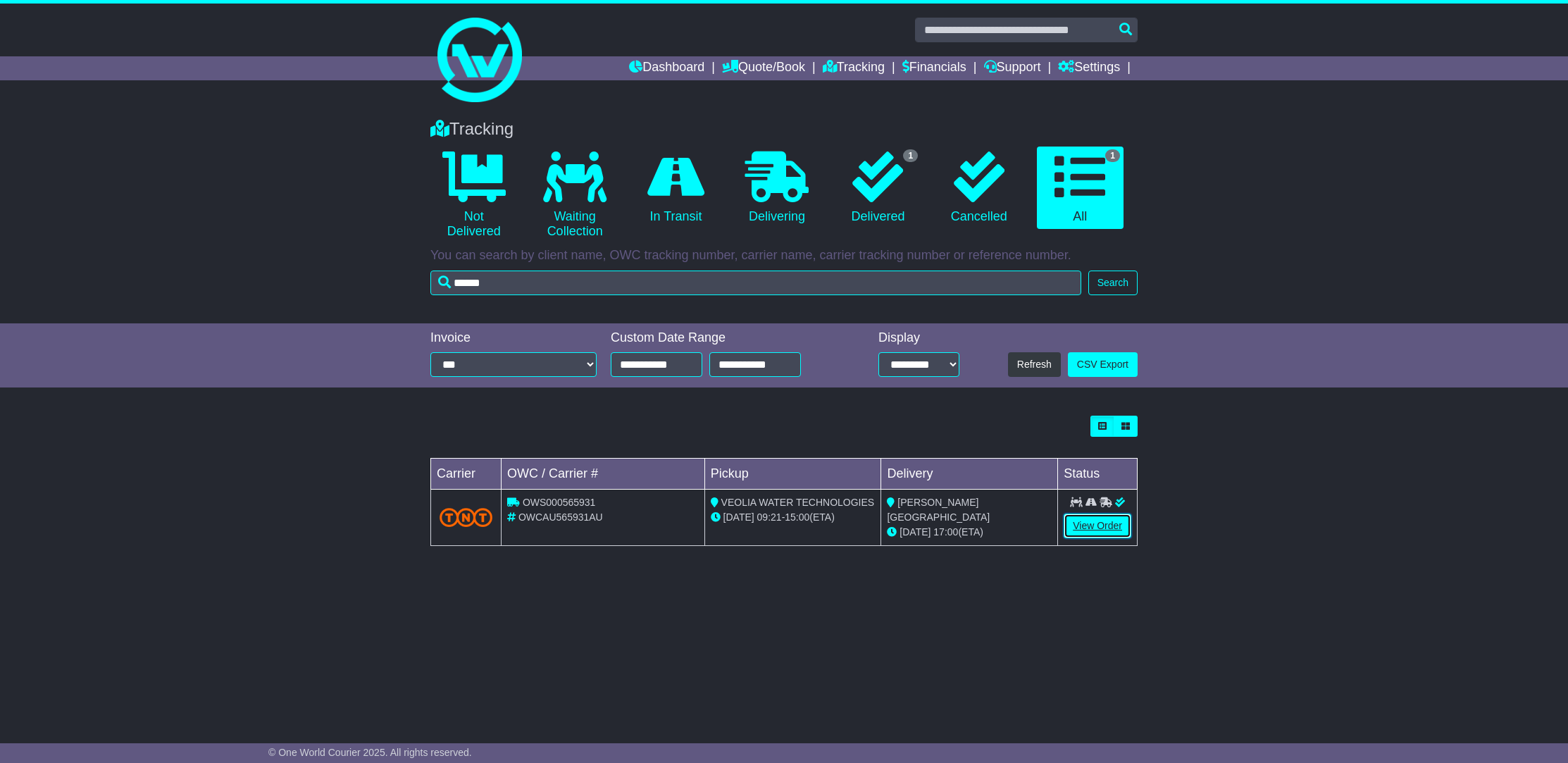
click at [1081, 523] on link "View Order" at bounding box center [1097, 525] width 68 height 25
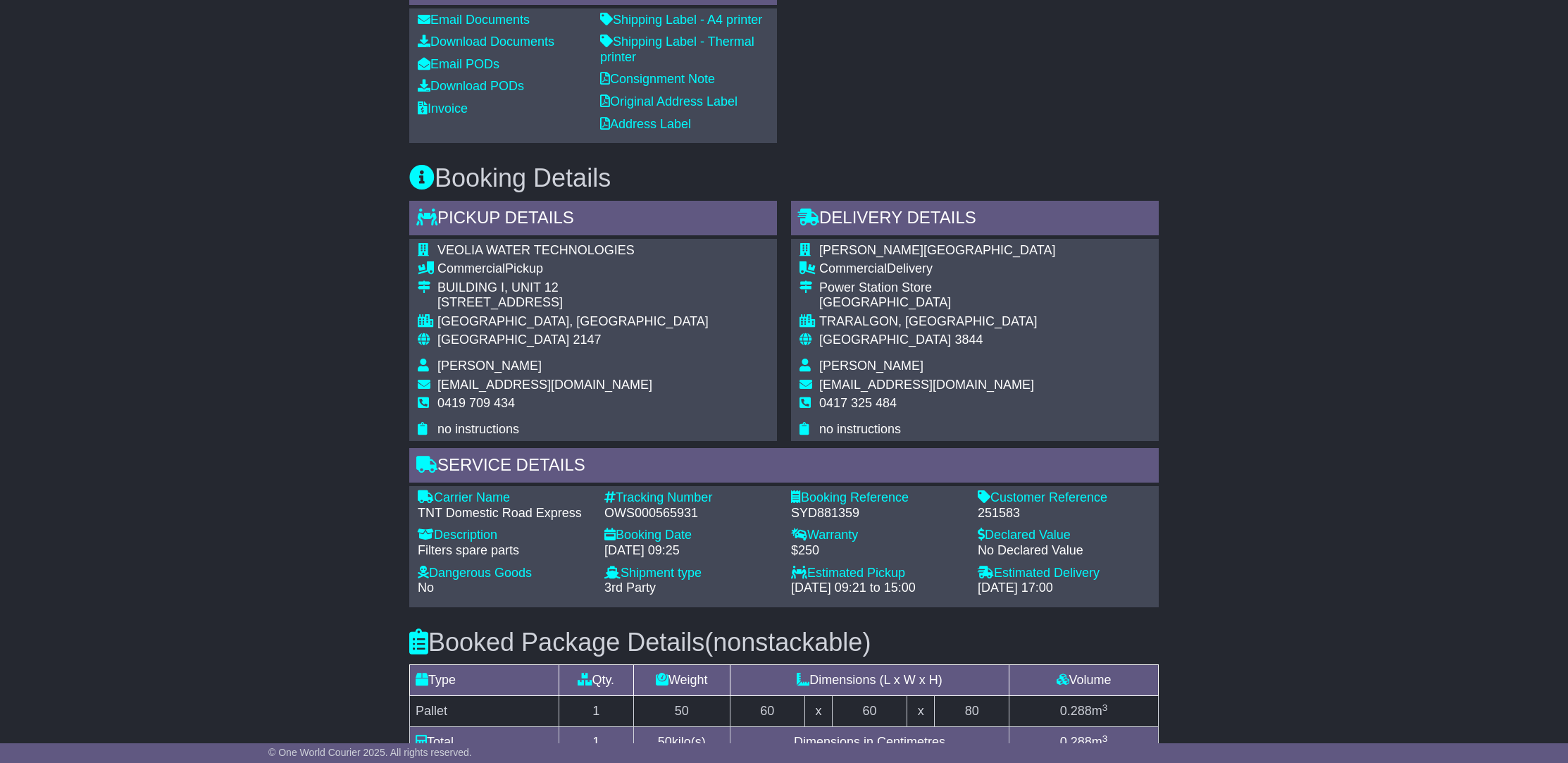
scroll to position [619, 0]
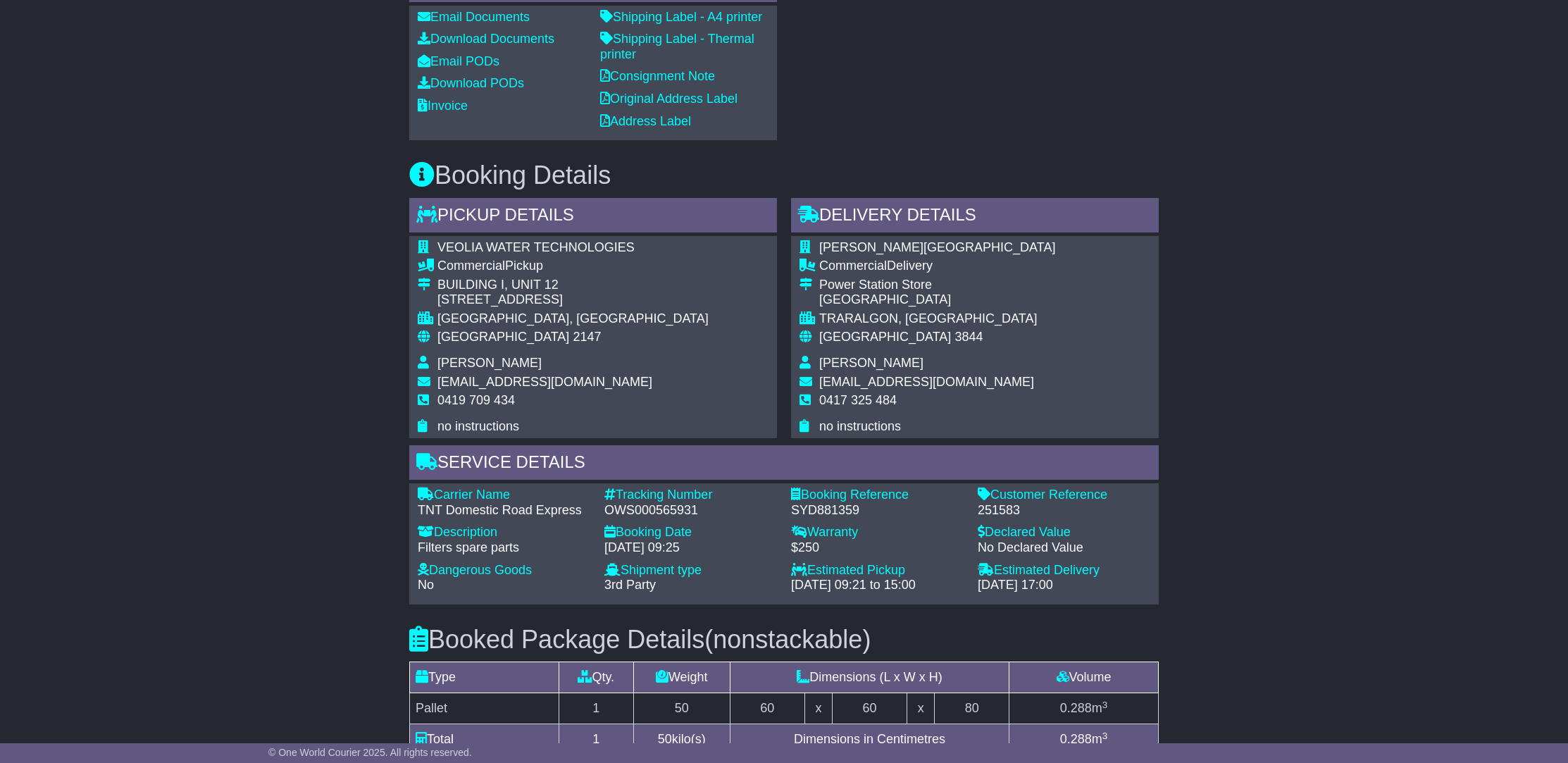
drag, startPoint x: 819, startPoint y: 417, endPoint x: 923, endPoint y: 421, distance: 104.1
click at [923, 370] on span "[PERSON_NAME]" at bounding box center [871, 362] width 104 height 14
copy span "[PERSON_NAME]"
drag, startPoint x: 821, startPoint y: 453, endPoint x: 894, endPoint y: 457, distance: 73.1
click at [894, 408] on span "0417 325 484" at bounding box center [857, 400] width 78 height 14
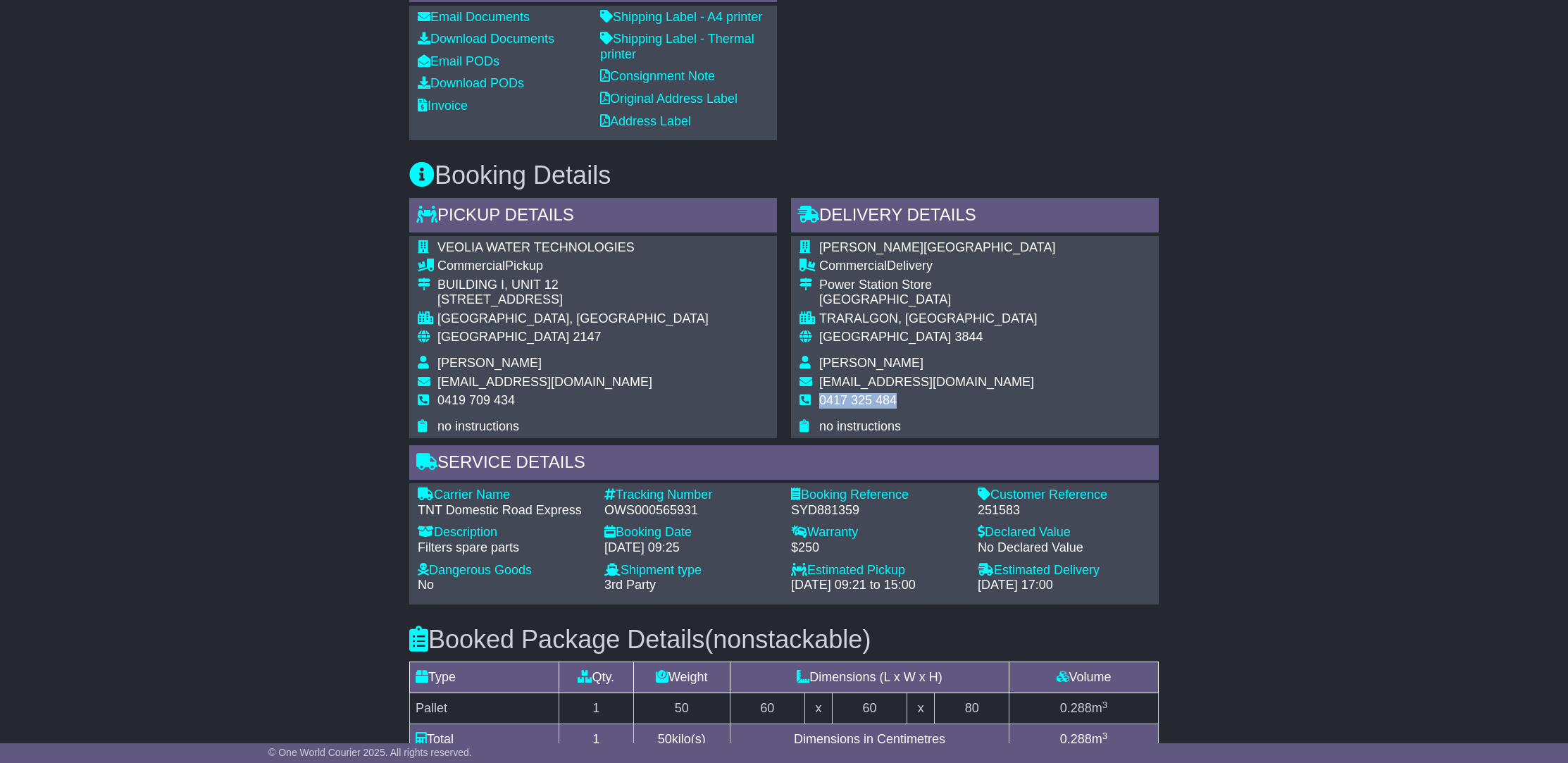
copy span "0417 325 484"
